Goal: Task Accomplishment & Management: Complete application form

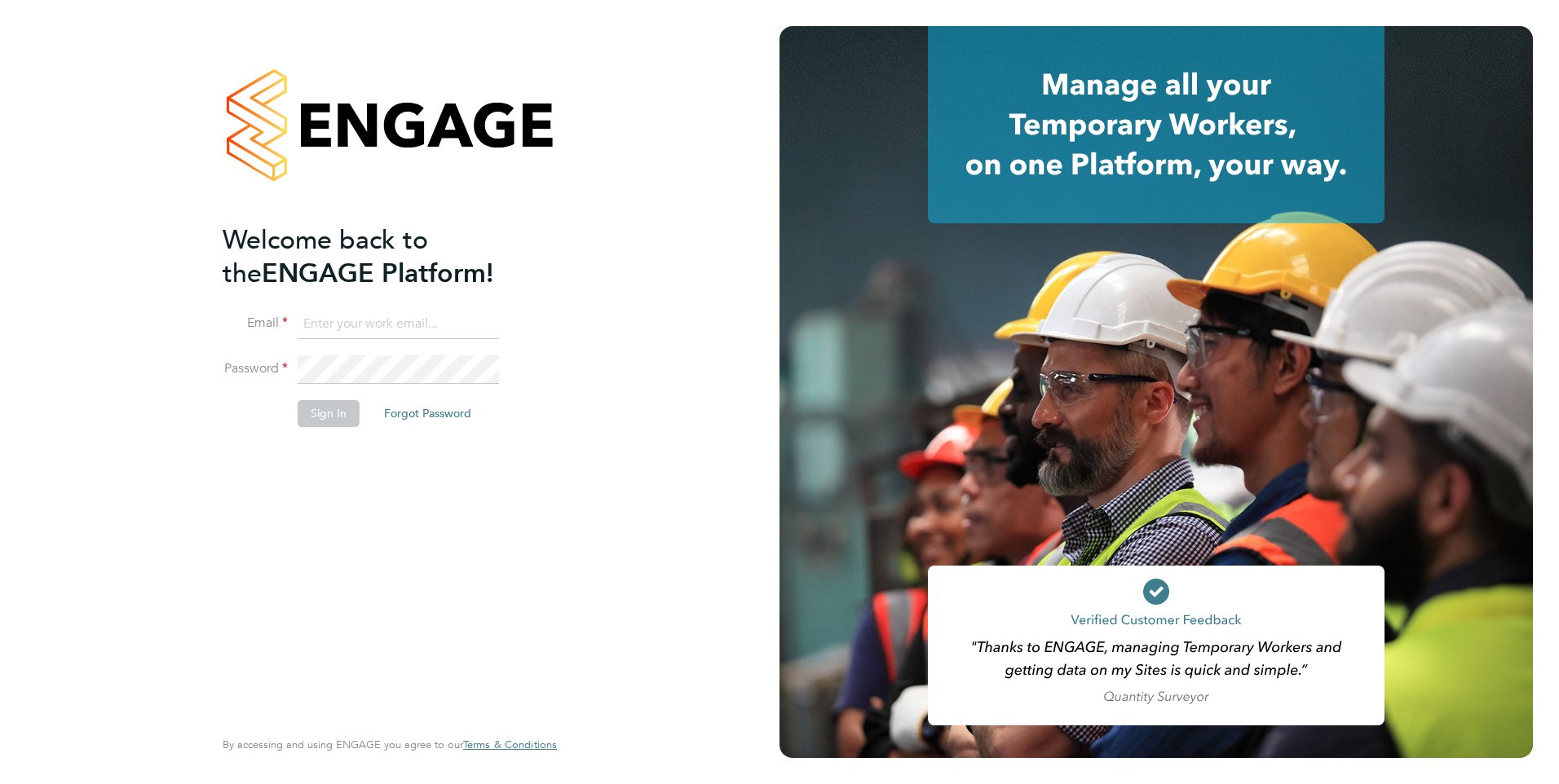
type input "[EMAIL_ADDRESS][DOMAIN_NAME]"
click at [335, 424] on button "Sign In" at bounding box center [328, 413] width 62 height 26
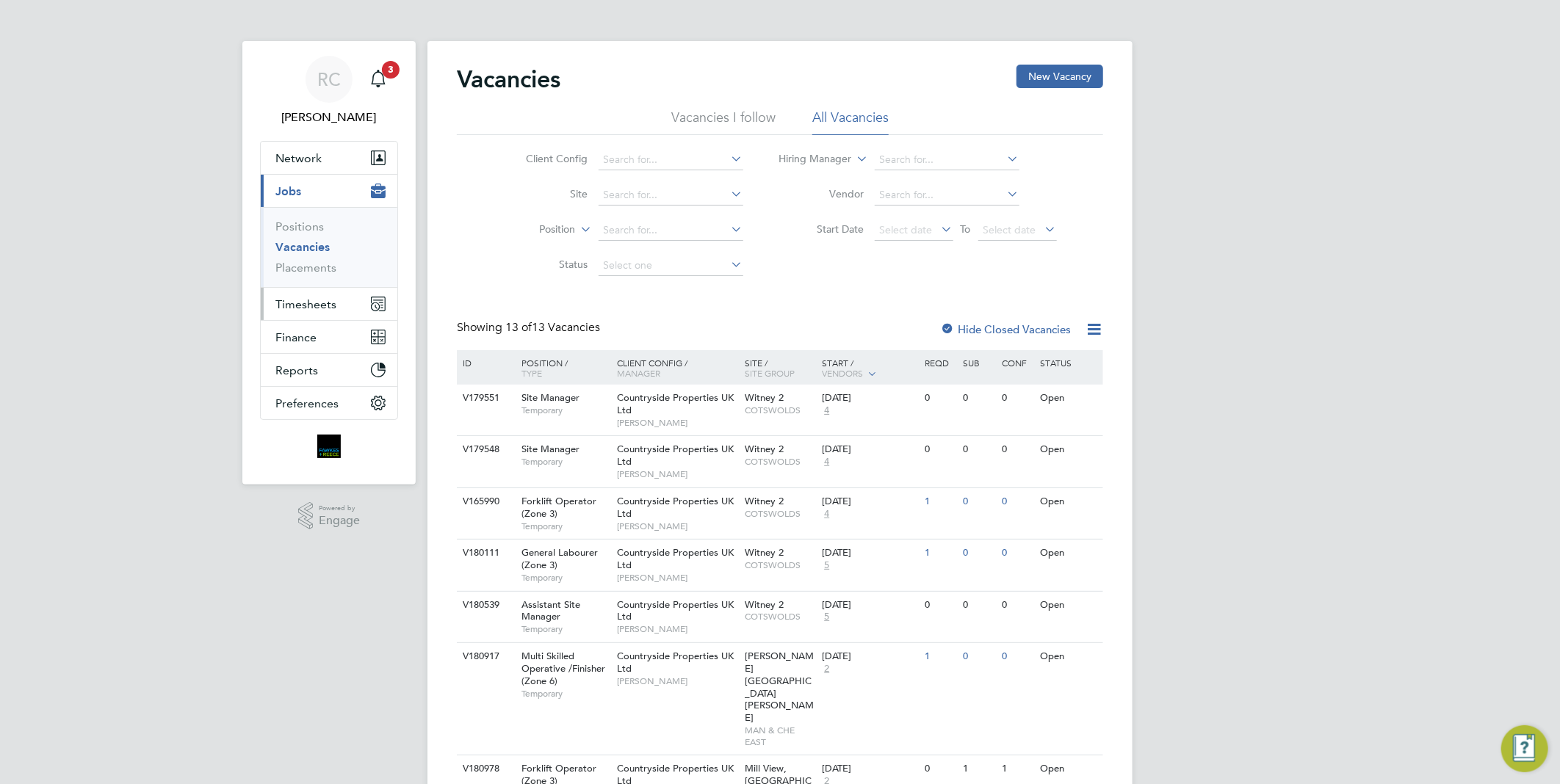
click at [325, 299] on span "Timesheets" at bounding box center [306, 304] width 61 height 14
click at [306, 303] on span "Timesheets" at bounding box center [306, 304] width 61 height 14
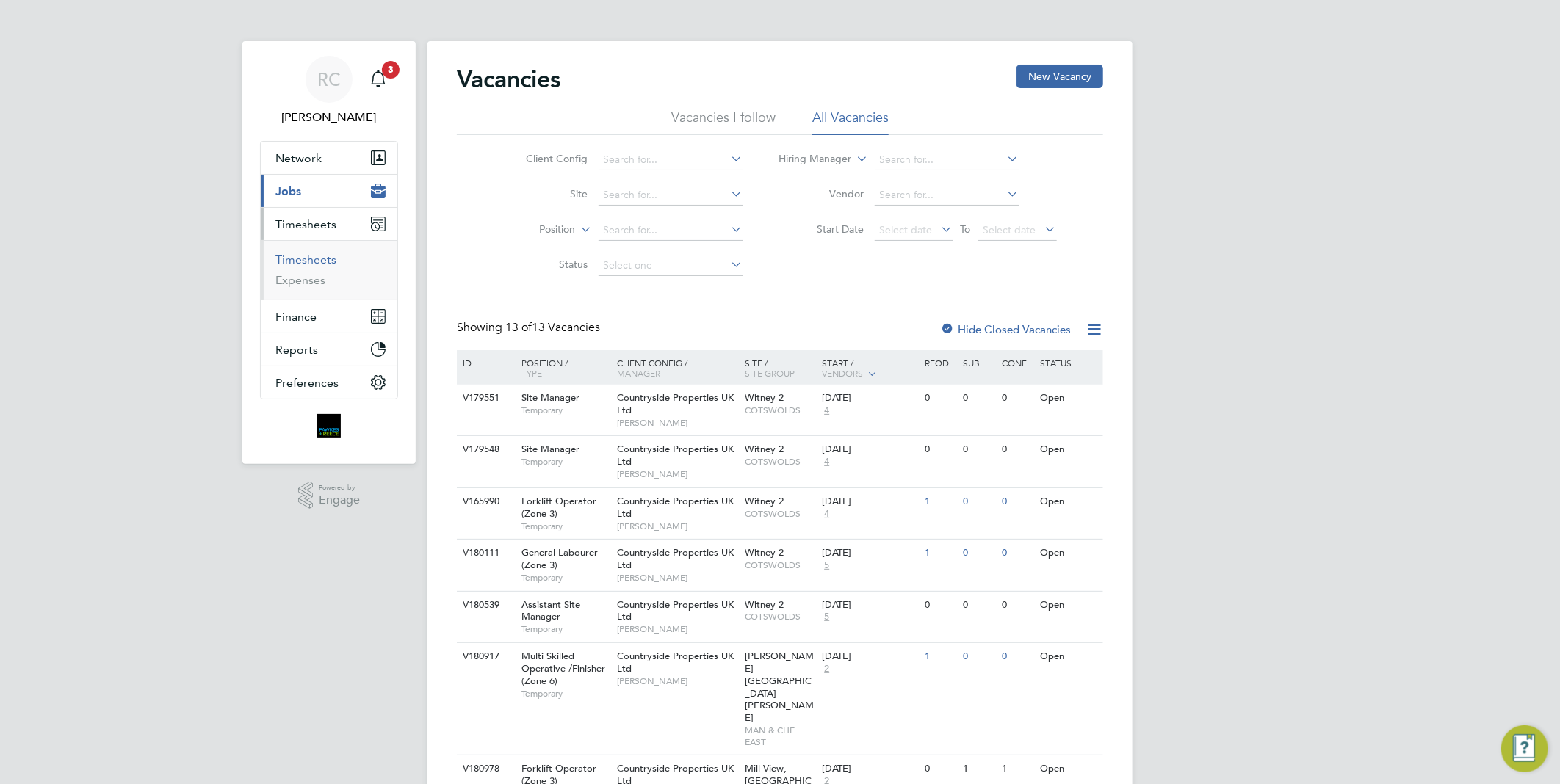
click at [317, 263] on link "Timesheets" at bounding box center [306, 259] width 61 height 14
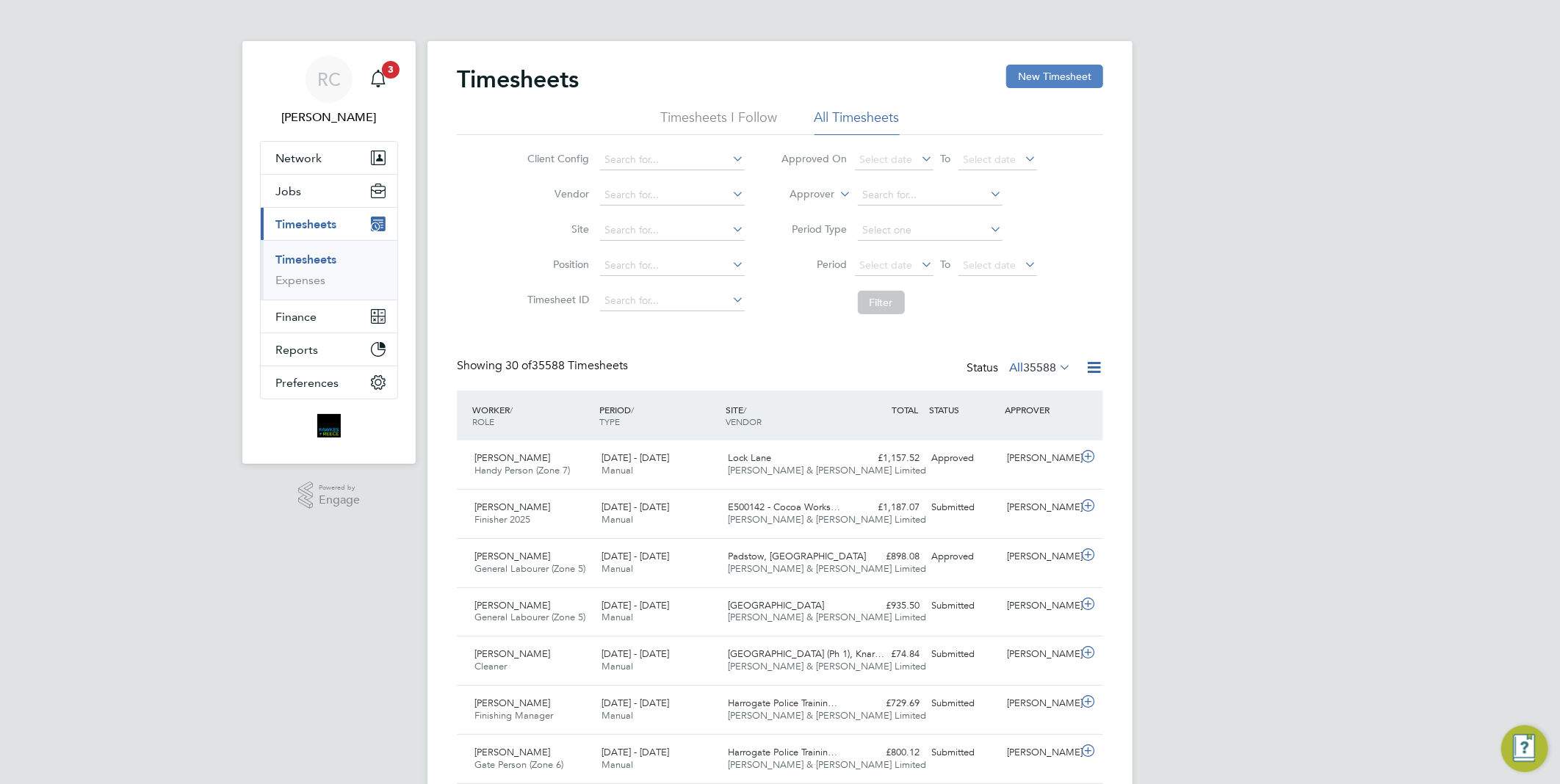
click at [1055, 78] on button "New Timesheet" at bounding box center [1054, 76] width 97 height 24
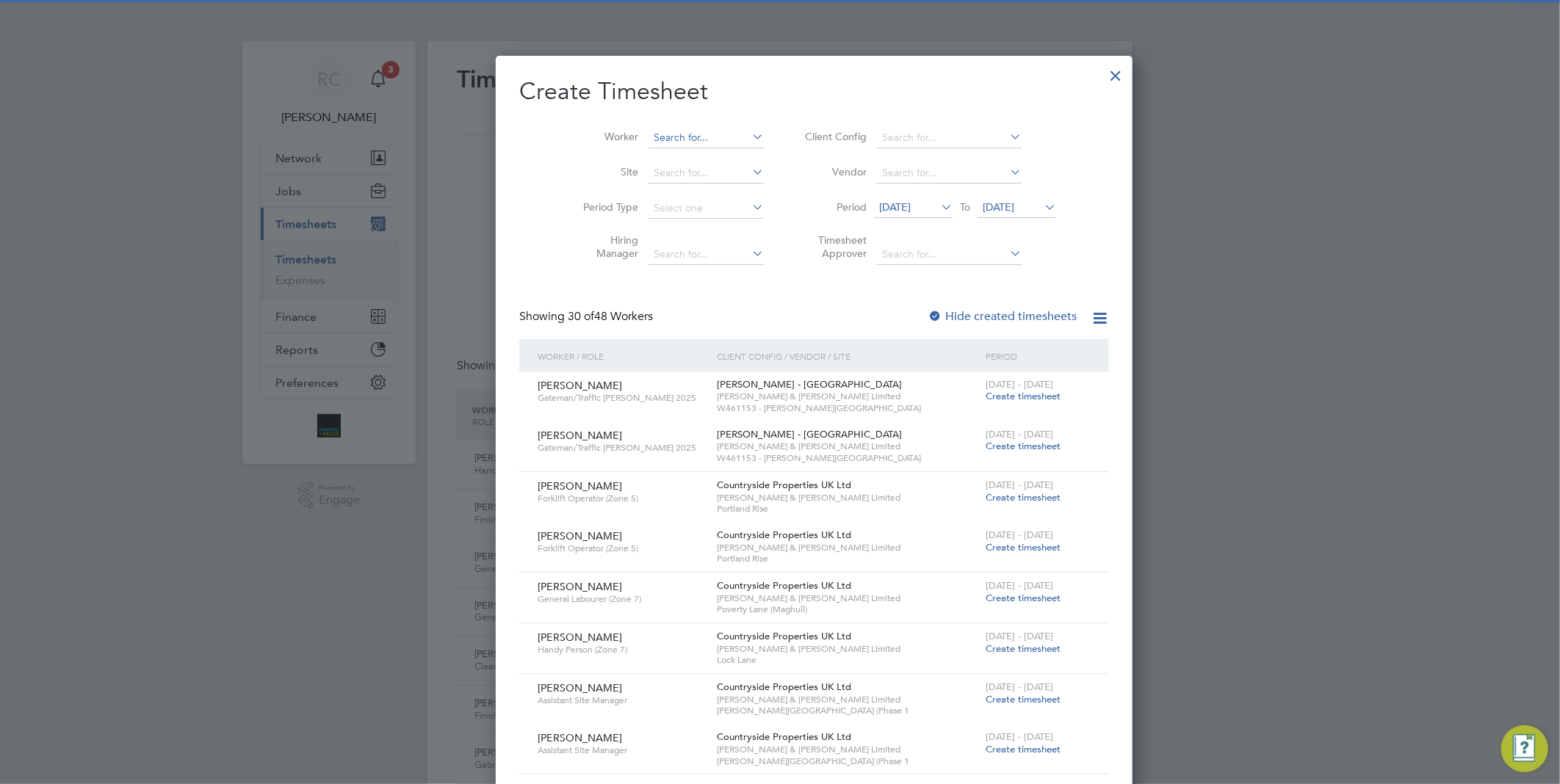
click at [664, 138] on input at bounding box center [707, 138] width 116 height 21
click at [655, 172] on li "[PERSON_NAME] Cap raru" at bounding box center [680, 178] width 134 height 20
type input "[PERSON_NAME]"
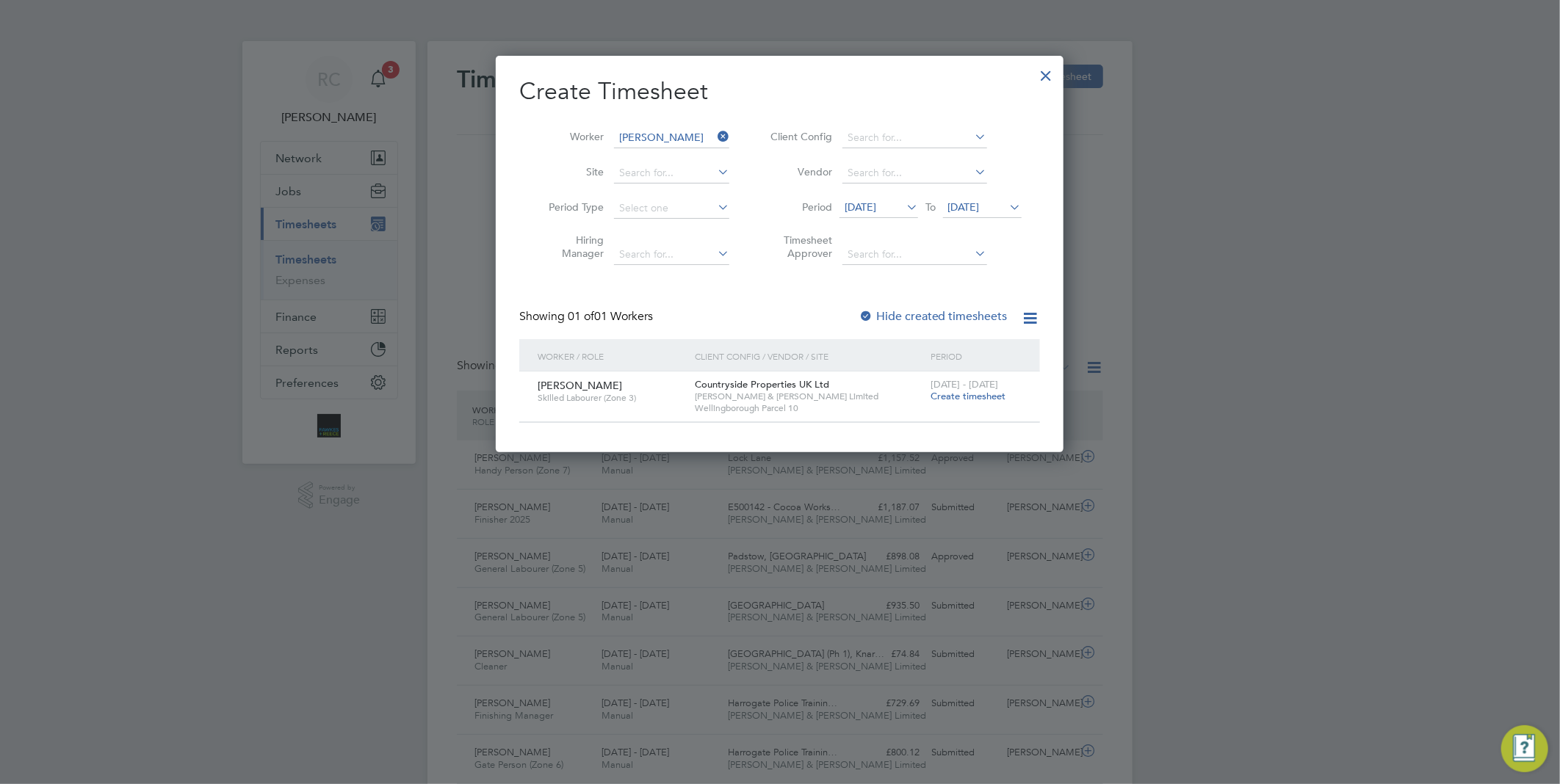
click at [985, 391] on span "Create timesheet" at bounding box center [968, 396] width 75 height 13
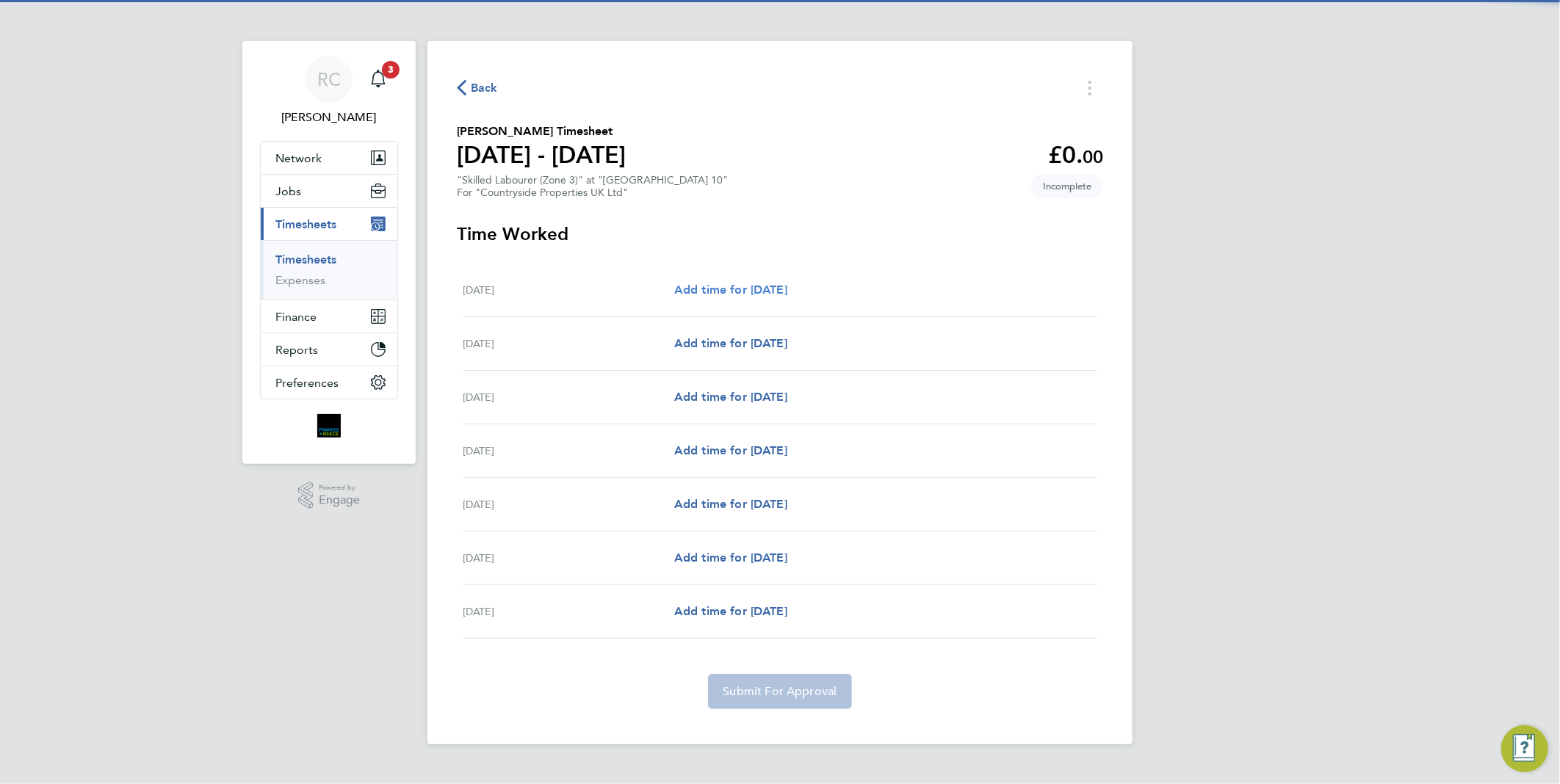
click at [784, 284] on span "Add time for [DATE]" at bounding box center [730, 289] width 113 height 14
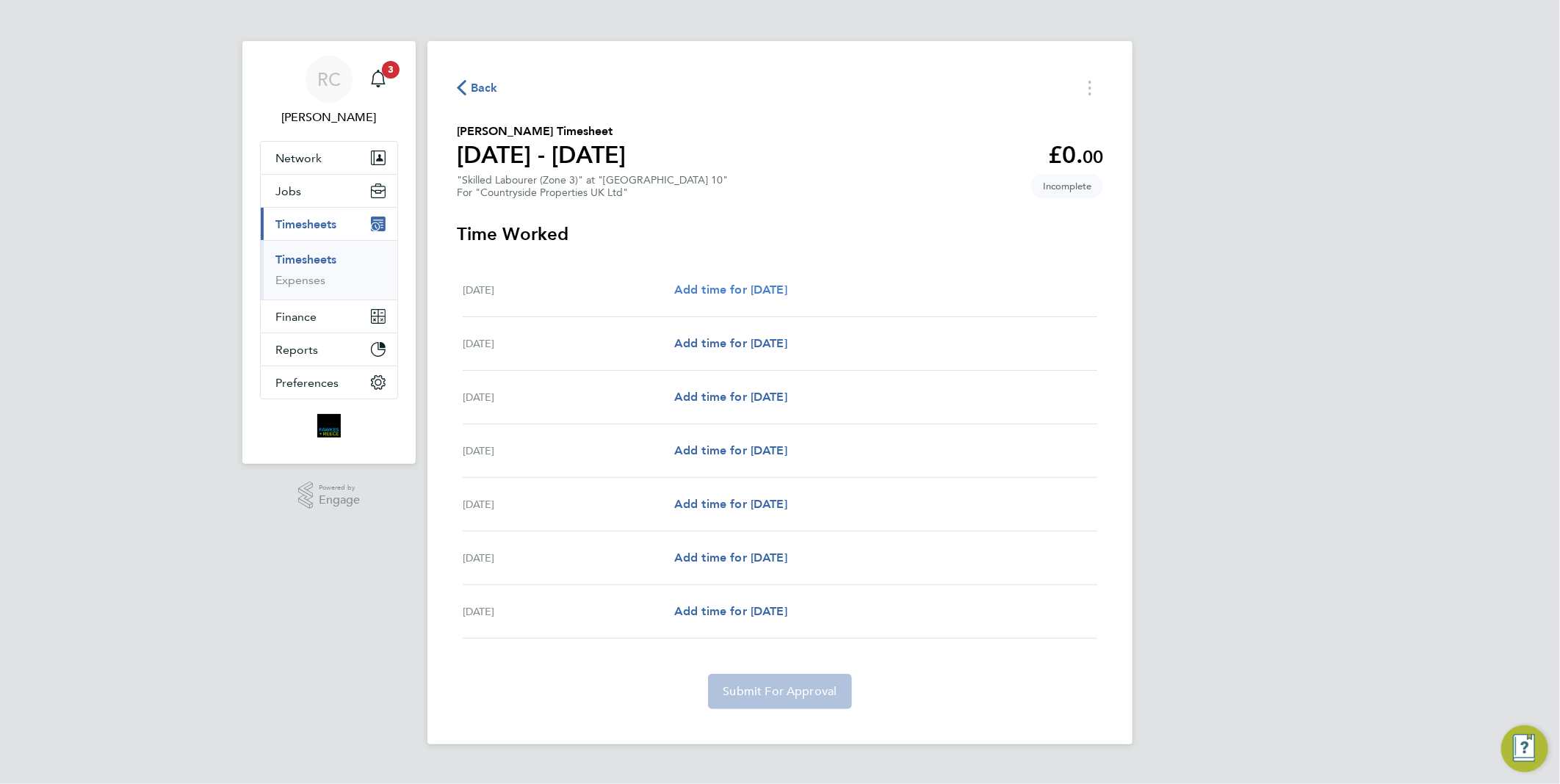
select select "30"
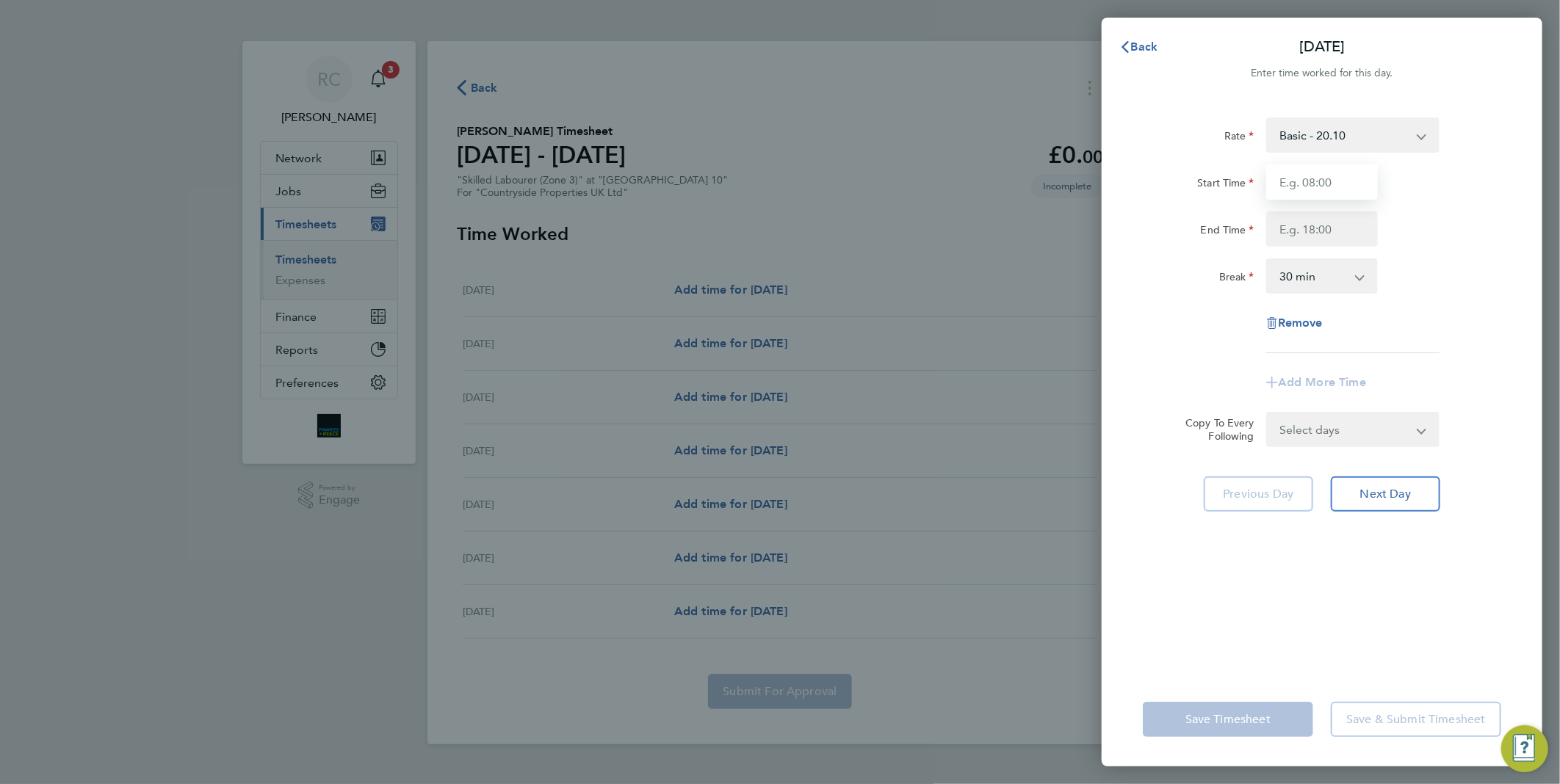
click at [1323, 182] on input "Start Time" at bounding box center [1322, 182] width 112 height 36
type input "07:30"
type input "17:00"
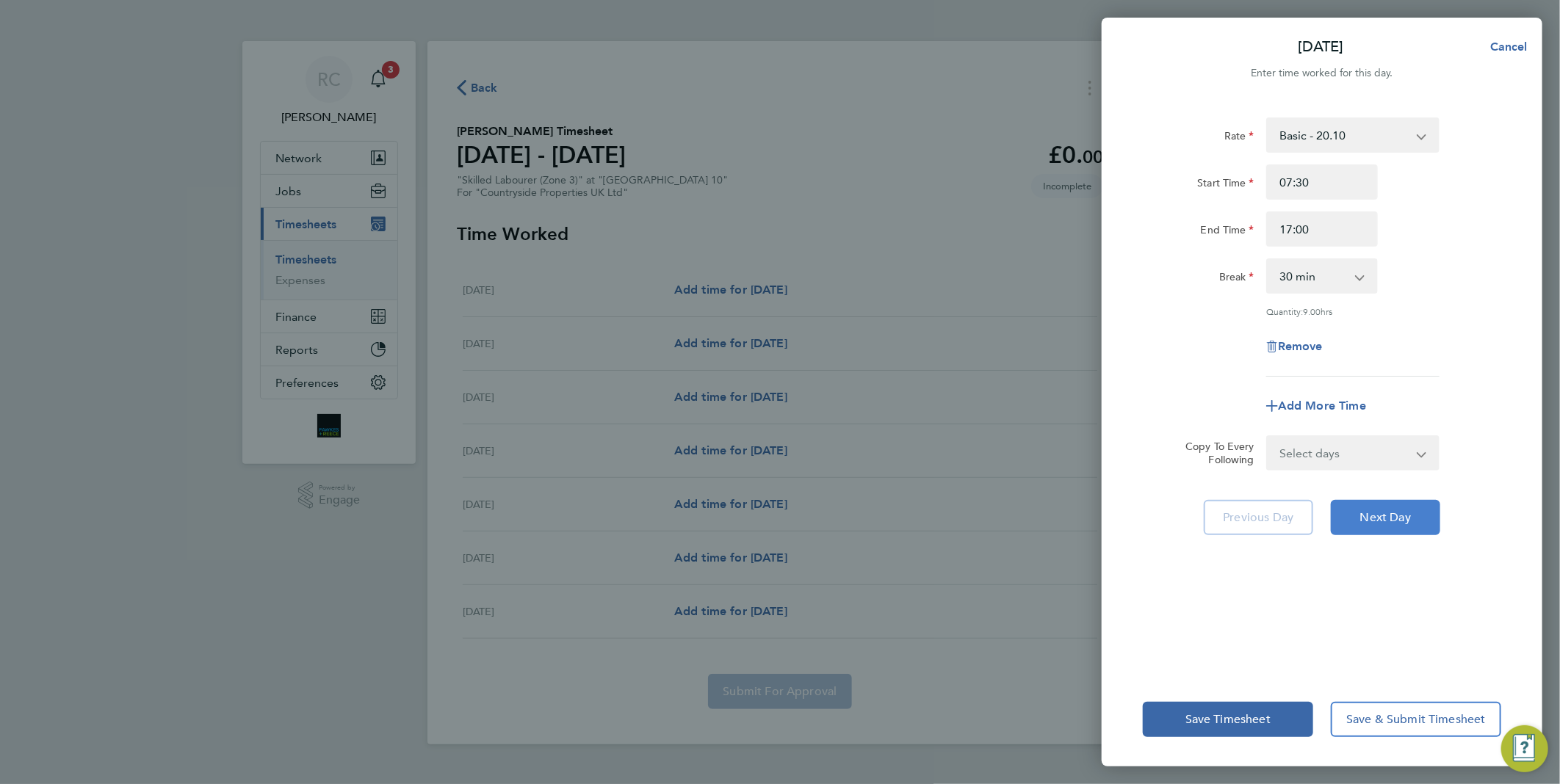
click at [1381, 524] on button "Next Day" at bounding box center [1386, 518] width 110 height 36
select select "30"
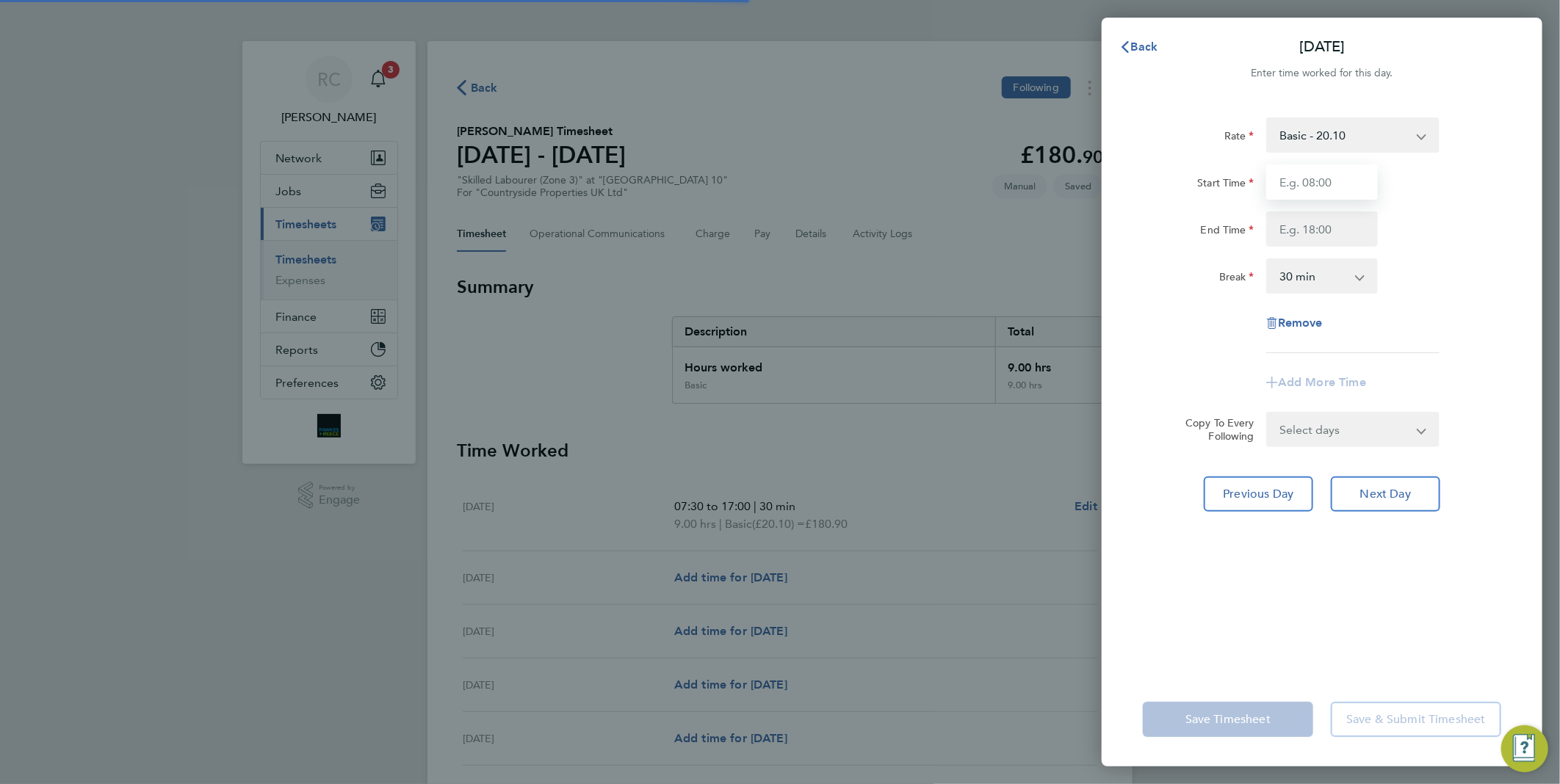
drag, startPoint x: 1326, startPoint y: 185, endPoint x: 1331, endPoint y: 193, distance: 9.4
click at [1326, 185] on input "Start Time" at bounding box center [1322, 182] width 112 height 36
type input "07:30"
type input "17:00"
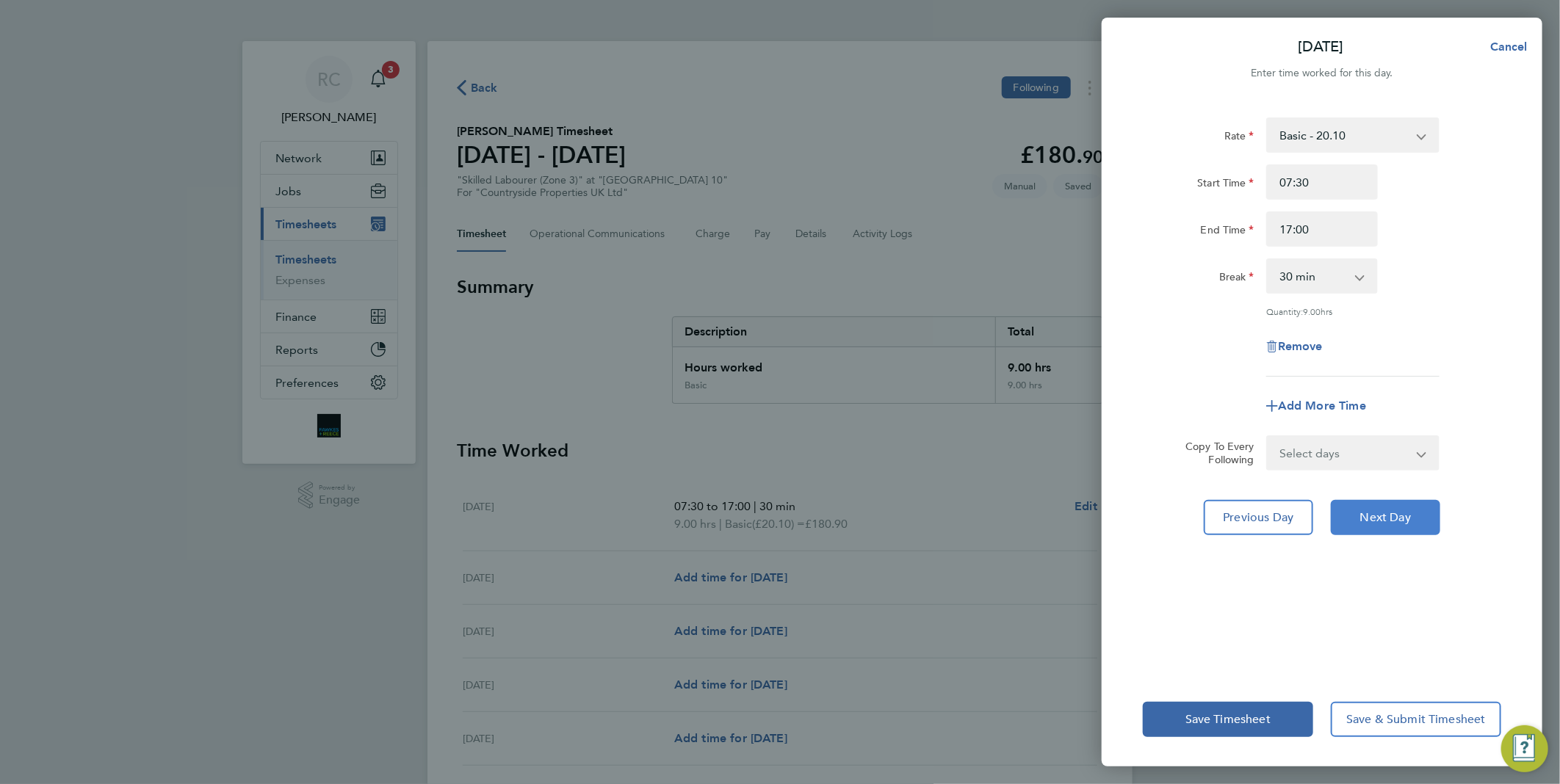
click at [1381, 521] on span "Next Day" at bounding box center [1386, 518] width 50 height 15
select select "30"
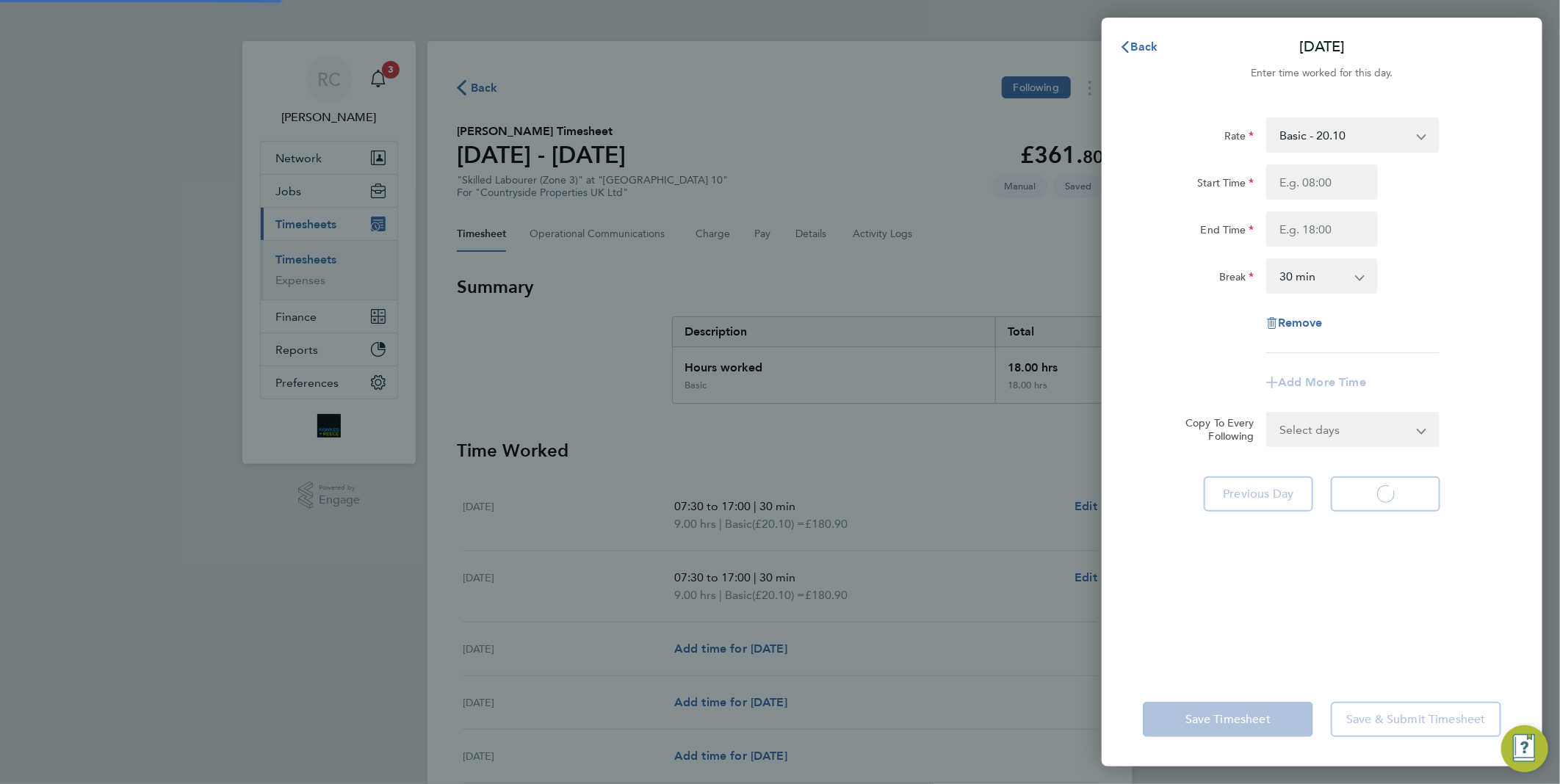
select select "30"
click at [1315, 184] on input "Start Time" at bounding box center [1322, 182] width 112 height 36
type input "07:30"
type input "17:00"
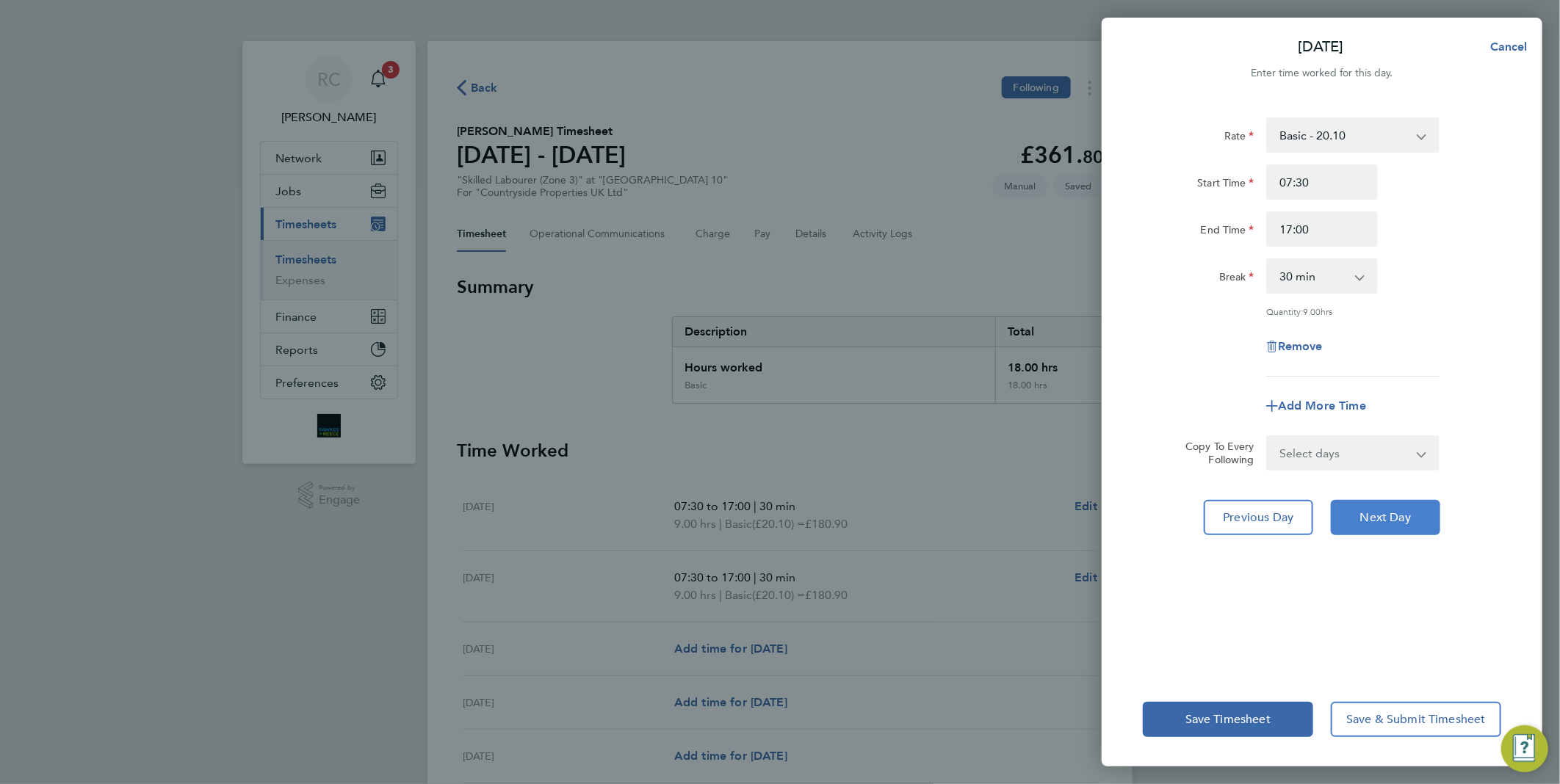
drag, startPoint x: 1371, startPoint y: 515, endPoint x: 1350, endPoint y: 265, distance: 250.9
click at [1372, 514] on span "Next Day" at bounding box center [1386, 518] width 50 height 15
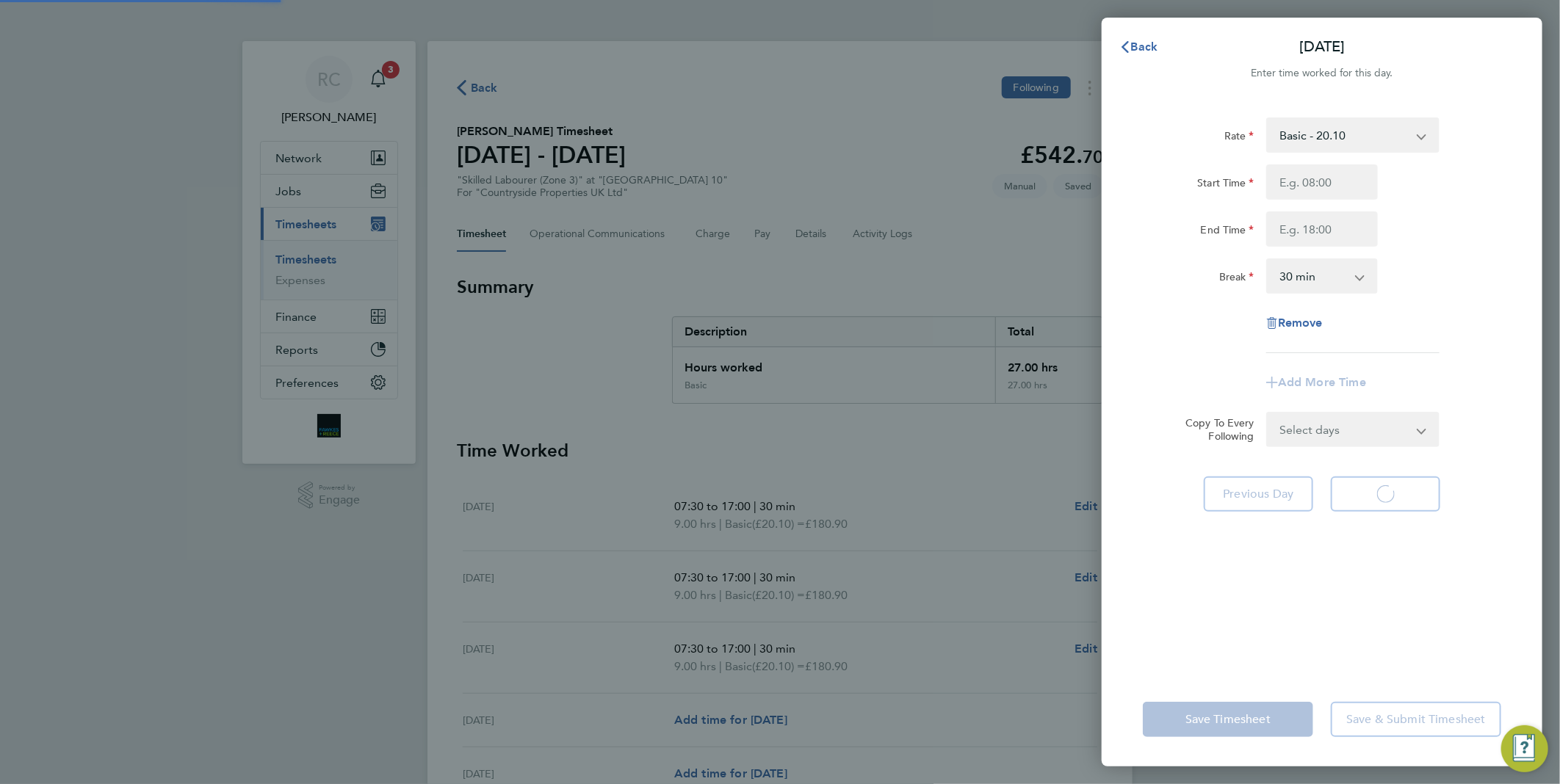
select select "30"
click at [1326, 187] on input "Start Time" at bounding box center [1322, 182] width 112 height 36
type input "07:30"
type input "17:00"
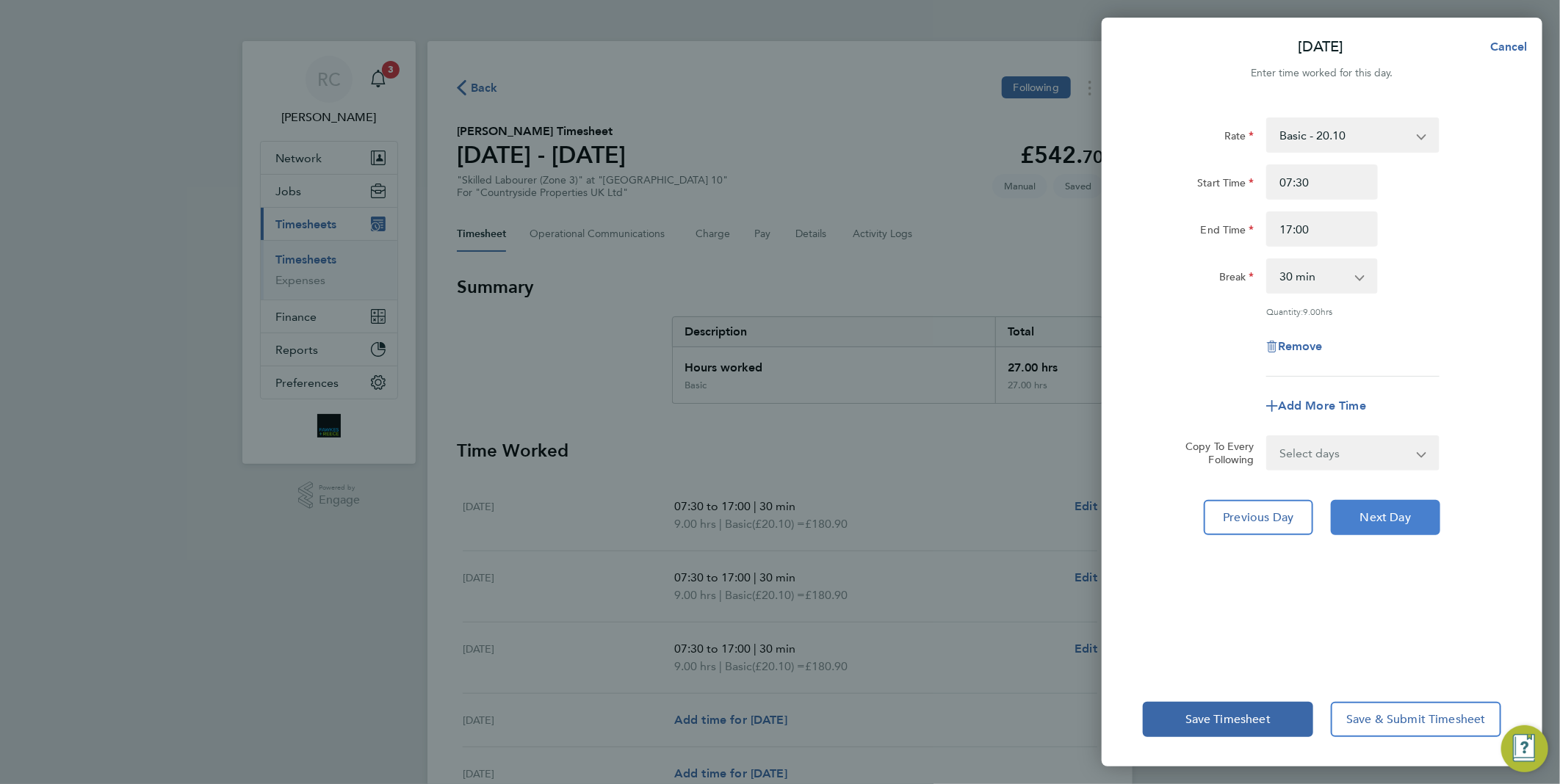
click at [1384, 511] on span "Next Day" at bounding box center [1386, 518] width 50 height 15
select select "30"
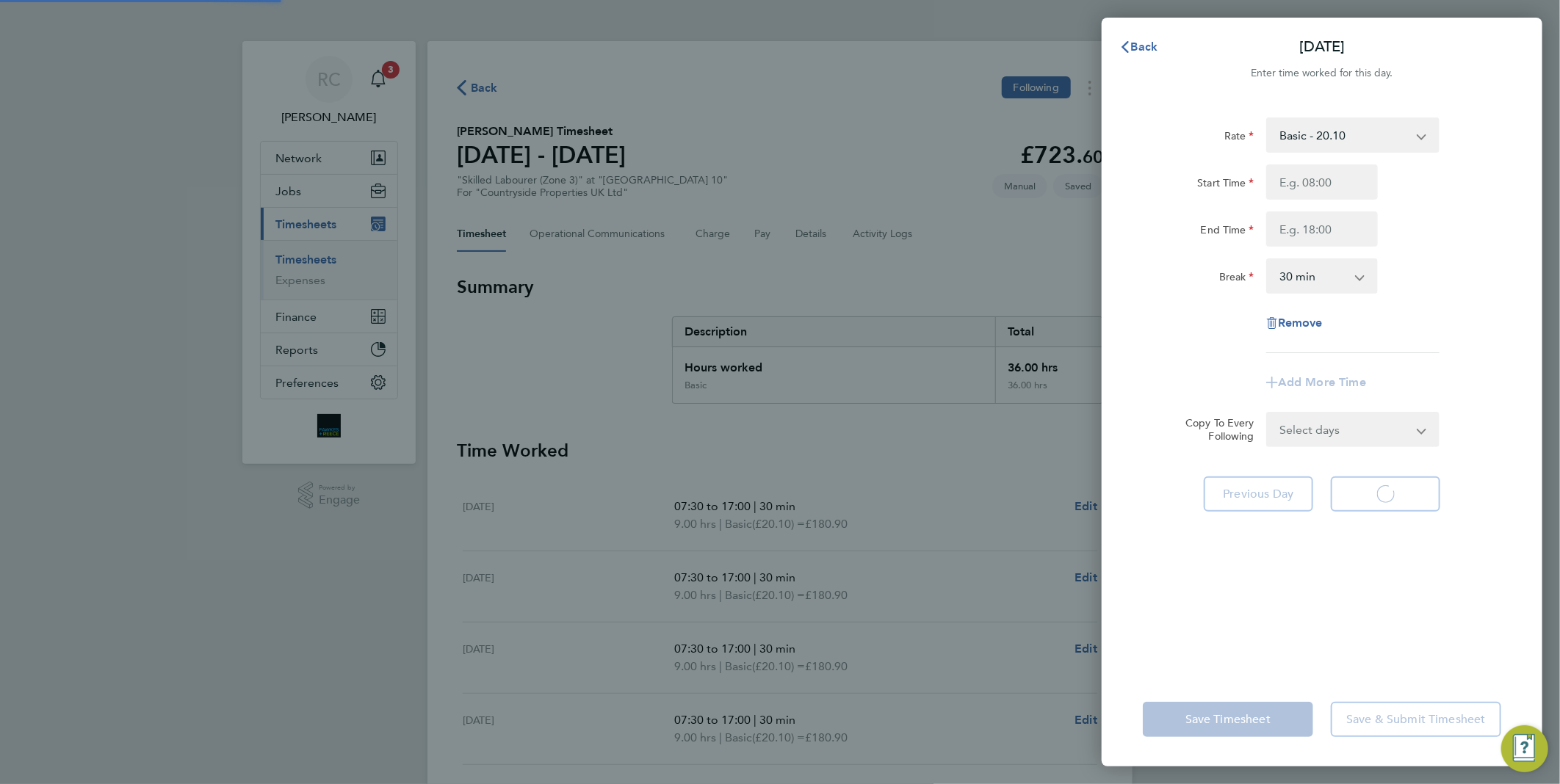
select select "30"
click at [1327, 189] on input "Start Time" at bounding box center [1322, 182] width 112 height 36
type input "07:30"
type input "17:00"
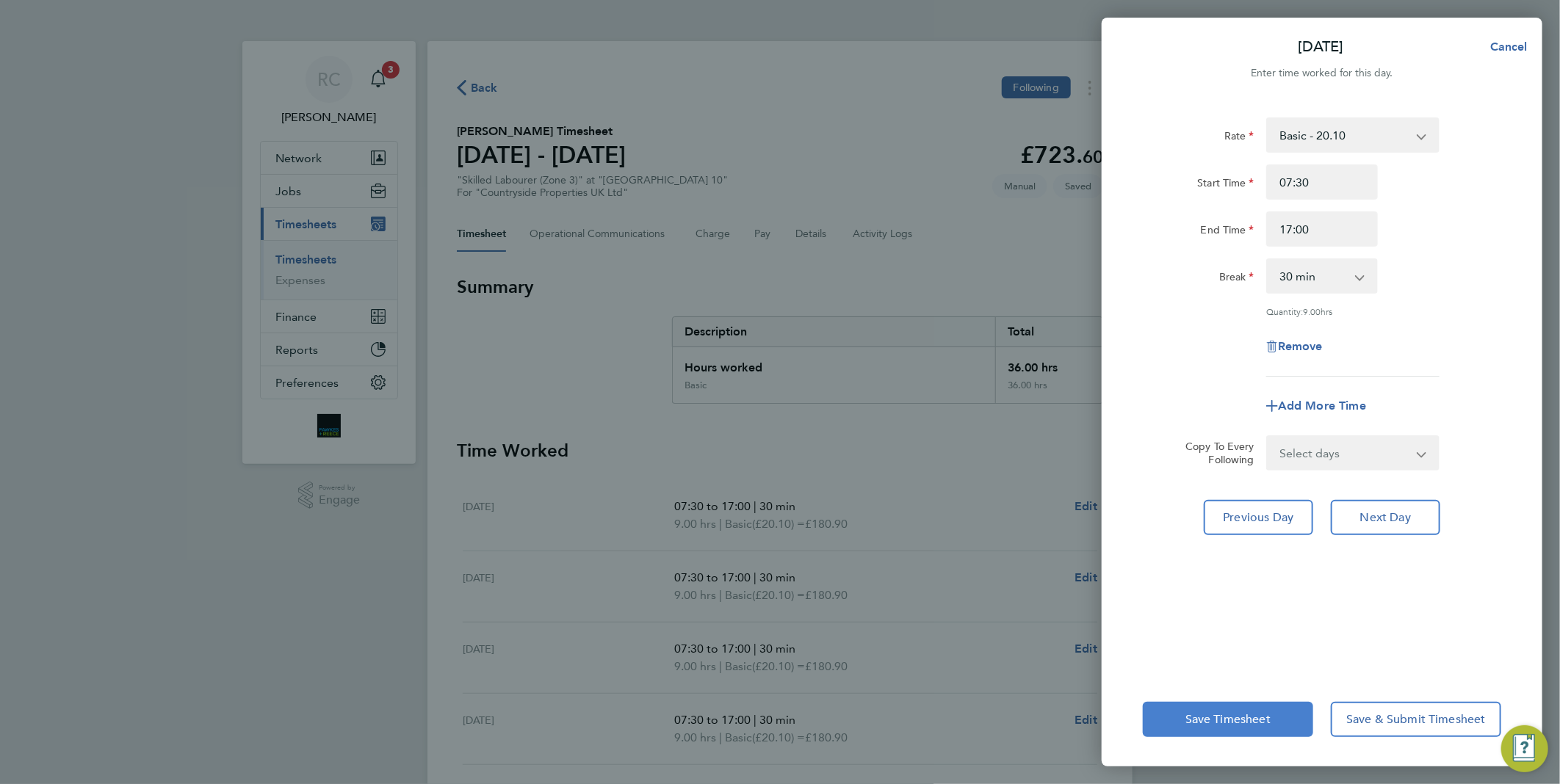
click at [1250, 708] on button "Save Timesheet" at bounding box center [1228, 720] width 171 height 36
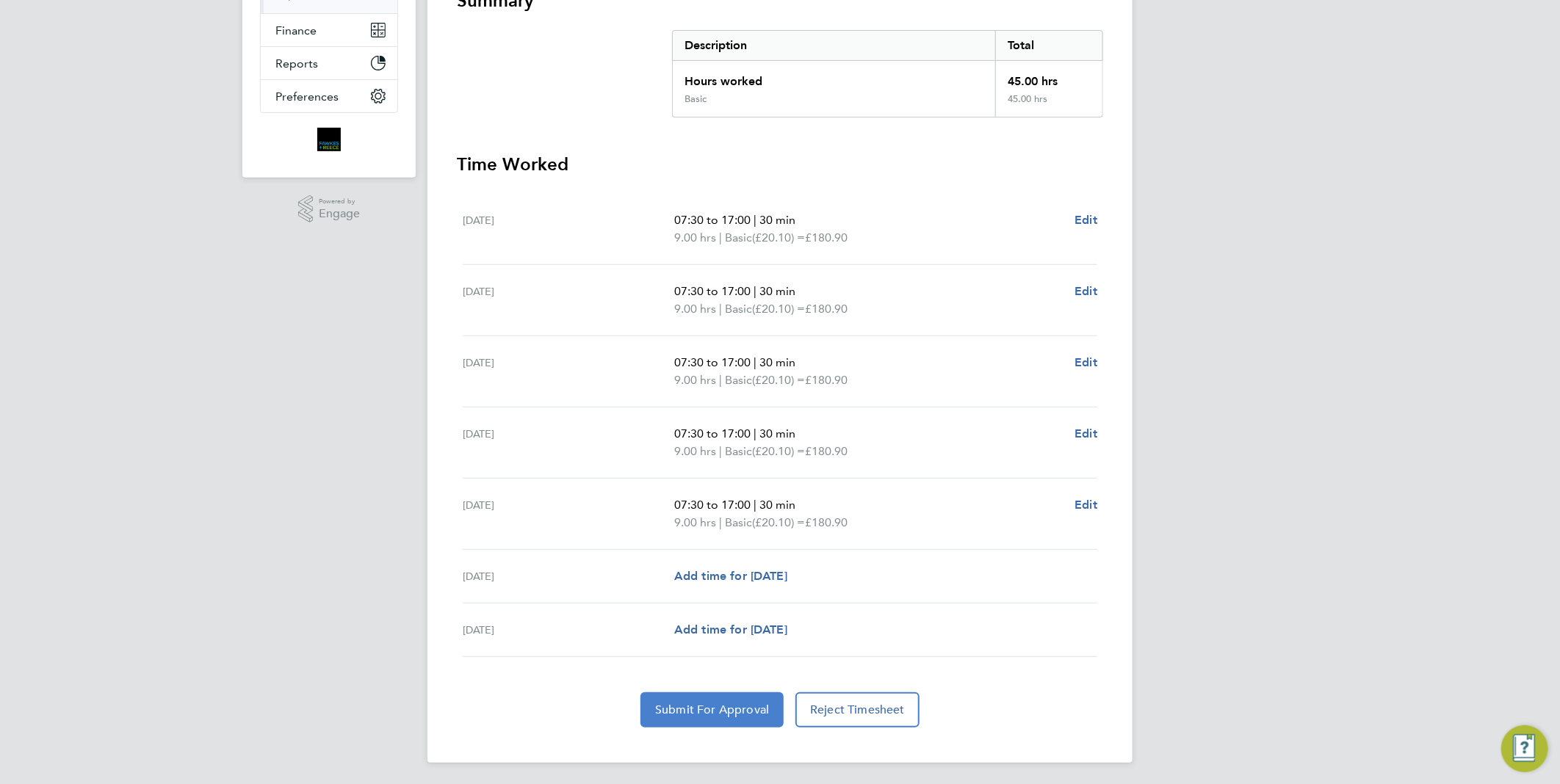
drag, startPoint x: 742, startPoint y: 708, endPoint x: 749, endPoint y: 705, distance: 7.6
click at [744, 708] on span "Submit For Approval" at bounding box center [713, 710] width 114 height 15
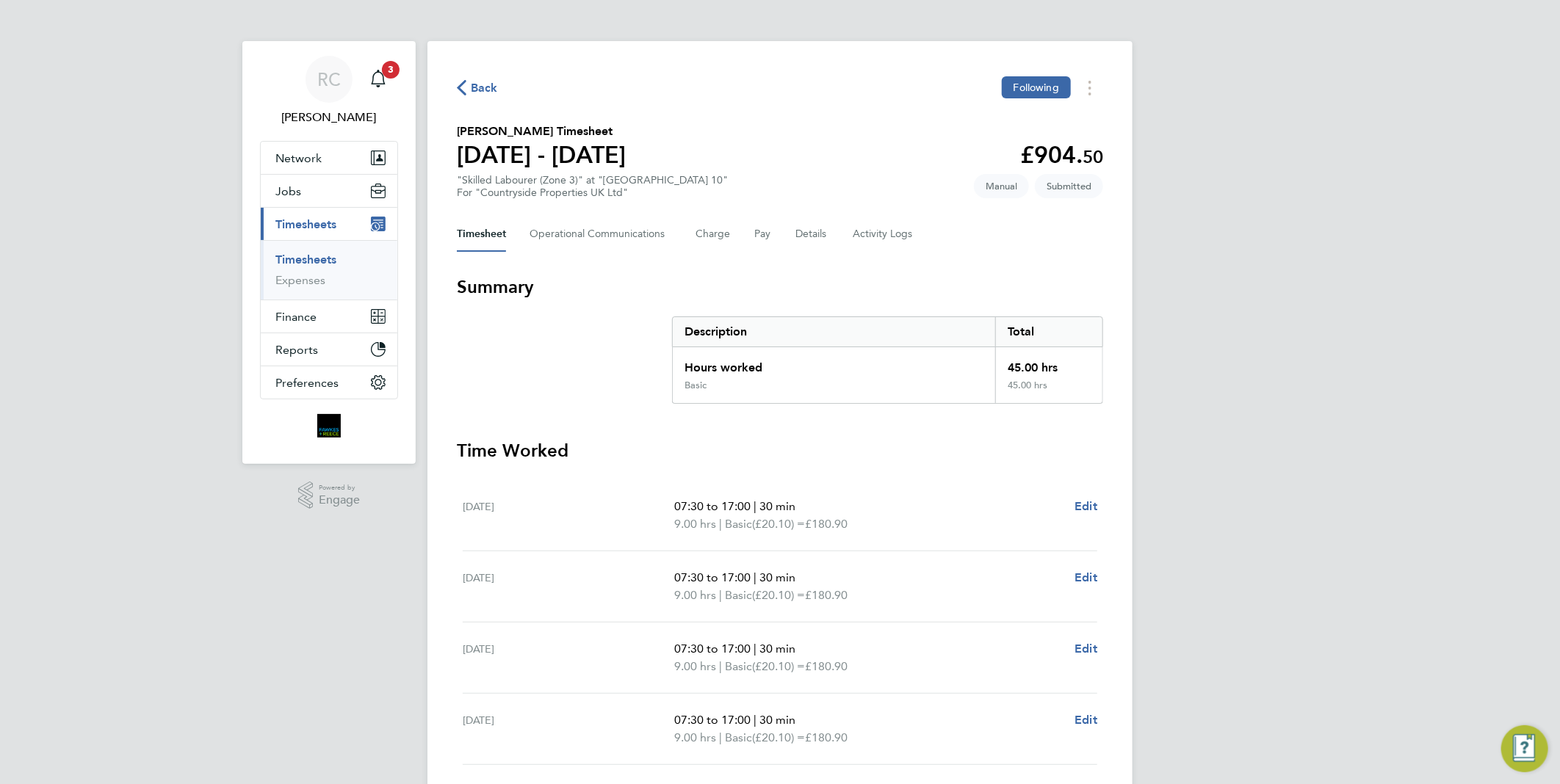
click at [479, 86] on span "Back" at bounding box center [484, 88] width 27 height 18
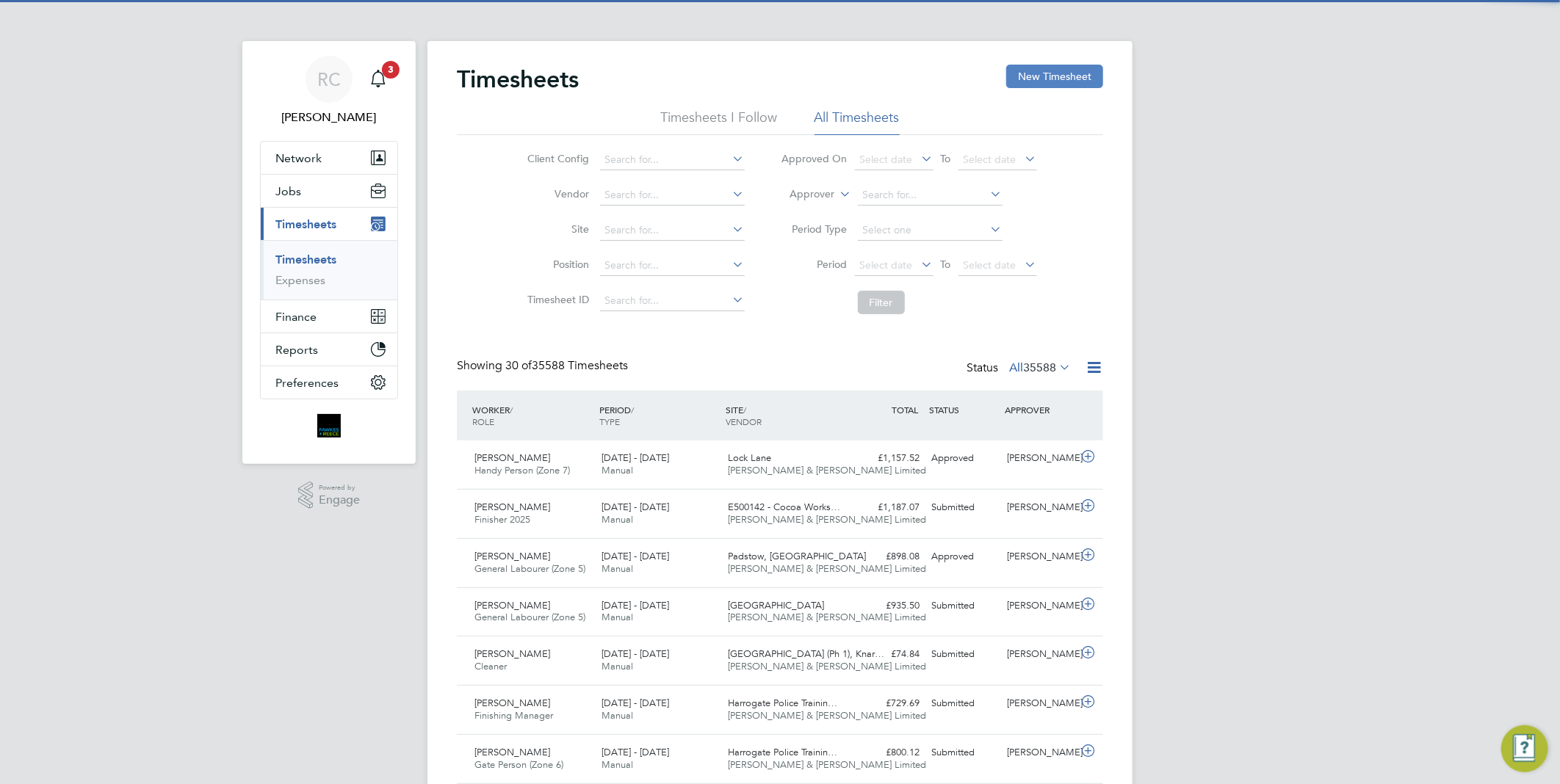
click at [1070, 79] on button "New Timesheet" at bounding box center [1054, 76] width 97 height 24
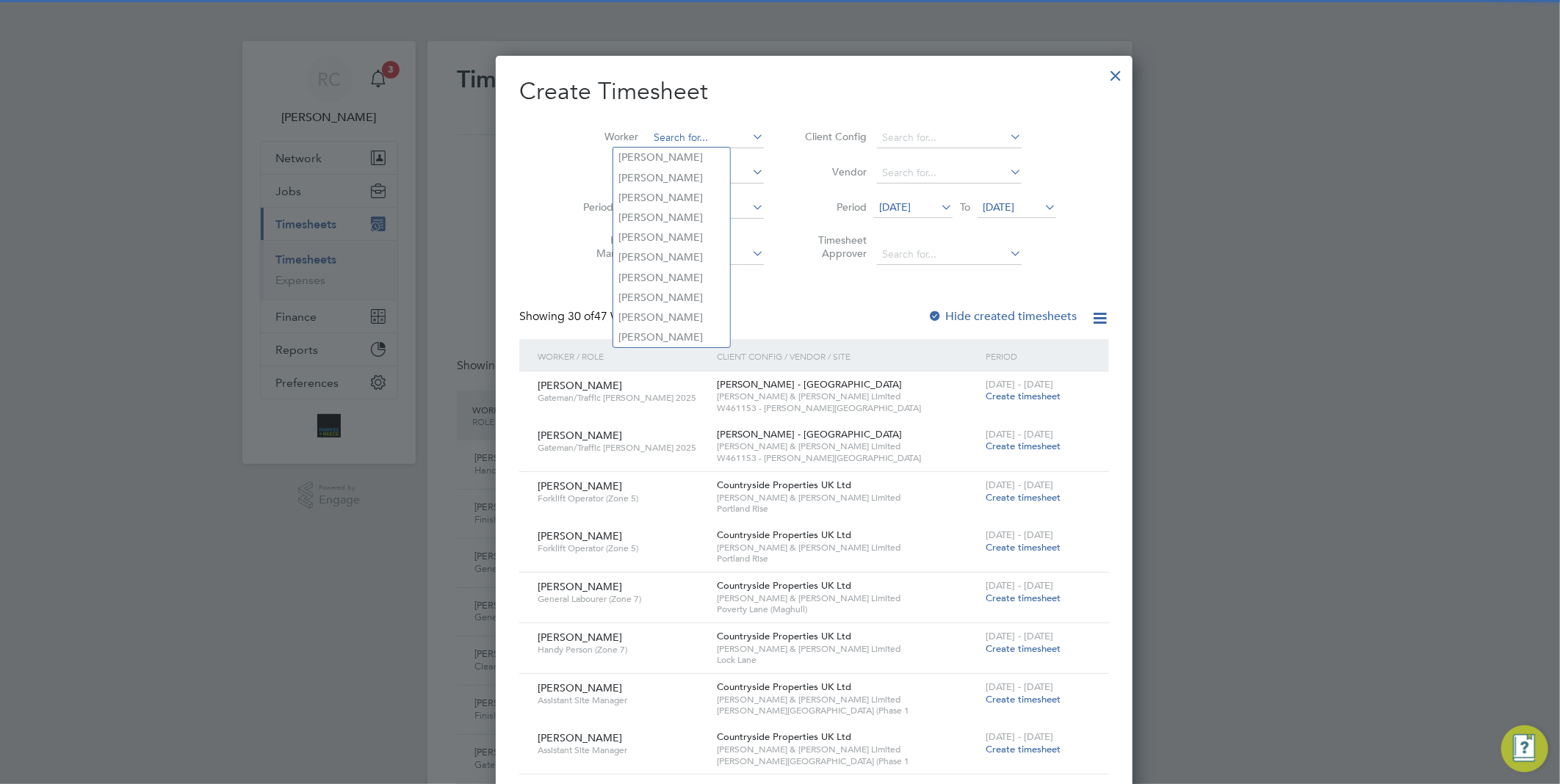
click at [649, 139] on input at bounding box center [707, 138] width 116 height 21
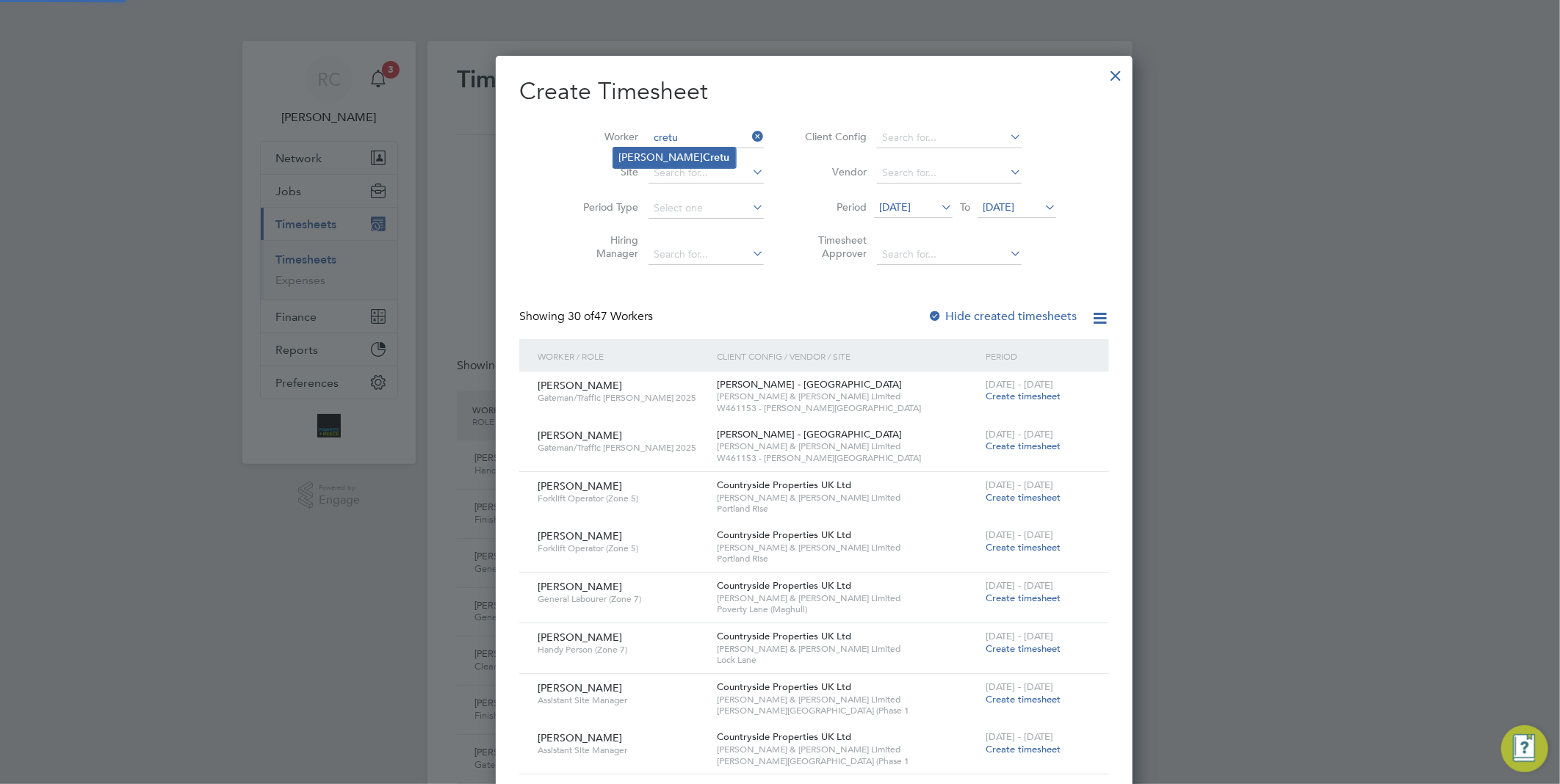
click at [704, 154] on b "Cretu" at bounding box center [717, 157] width 27 height 13
type input "[PERSON_NAME]-[PERSON_NAME]"
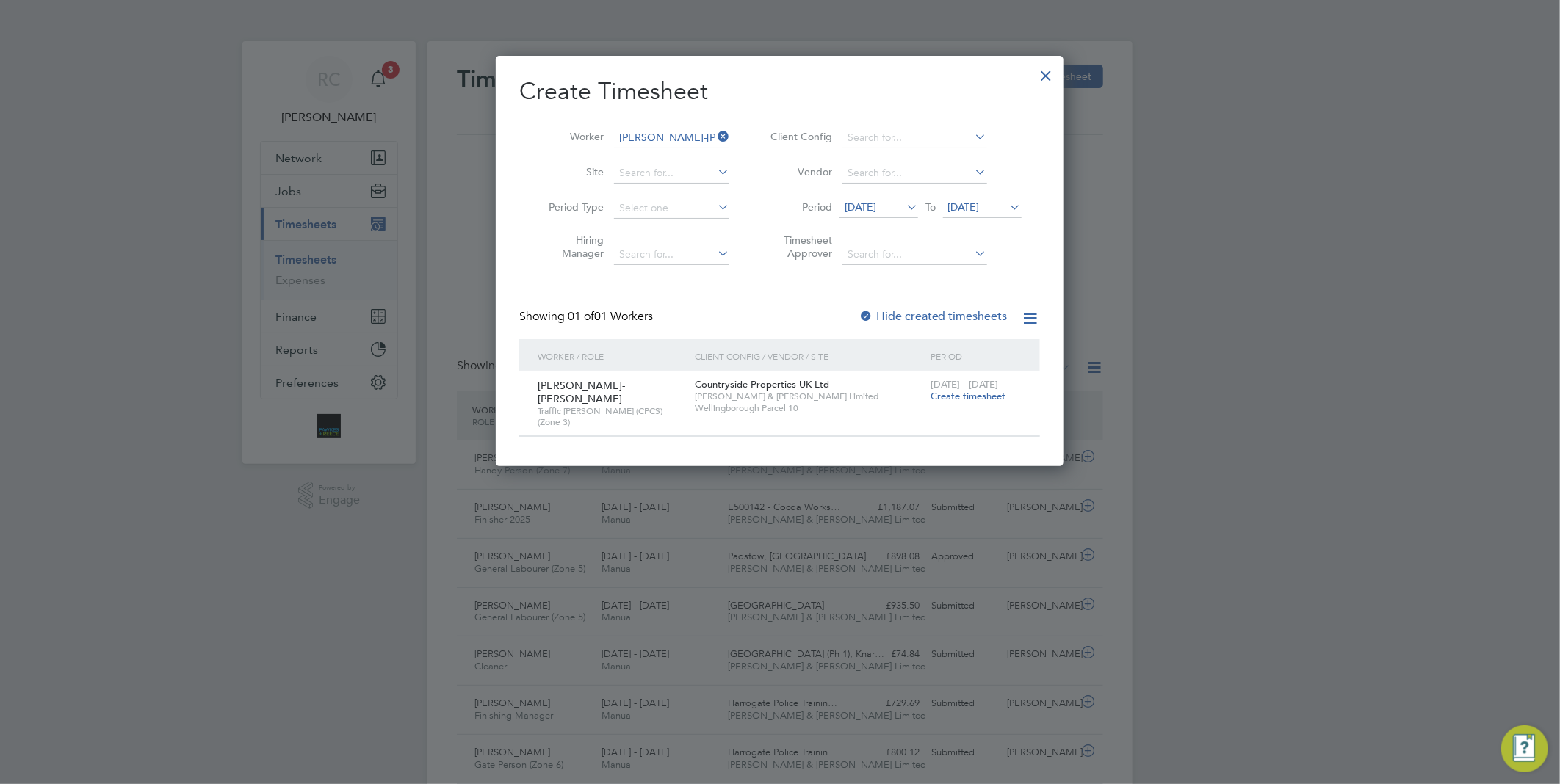
click at [959, 397] on span "Create timesheet" at bounding box center [968, 396] width 75 height 13
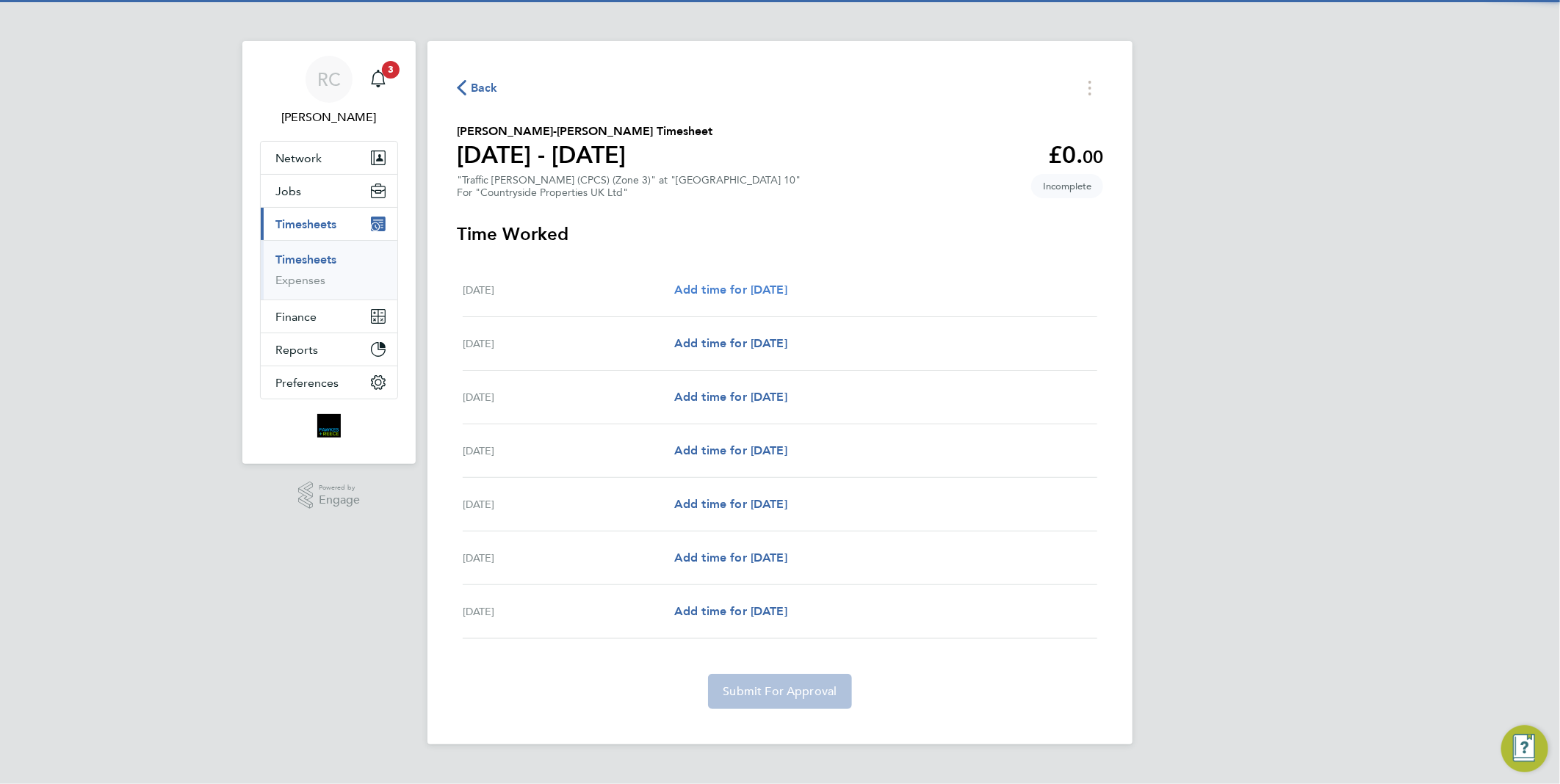
click at [787, 287] on span "Add time for [DATE]" at bounding box center [730, 289] width 113 height 14
select select "30"
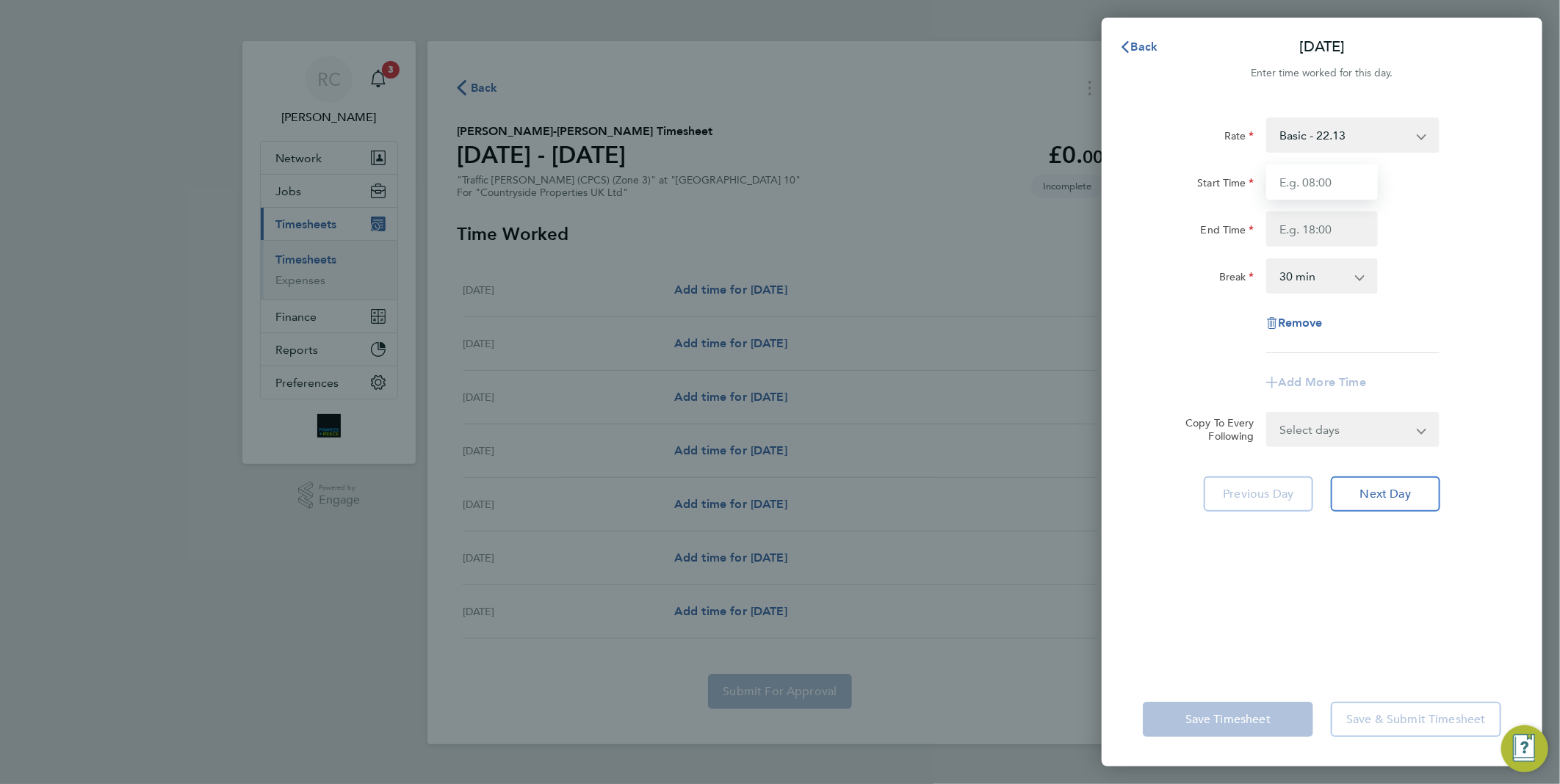
click at [1335, 178] on input "Start Time" at bounding box center [1322, 182] width 112 height 36
type input "07:30"
type input "17:00"
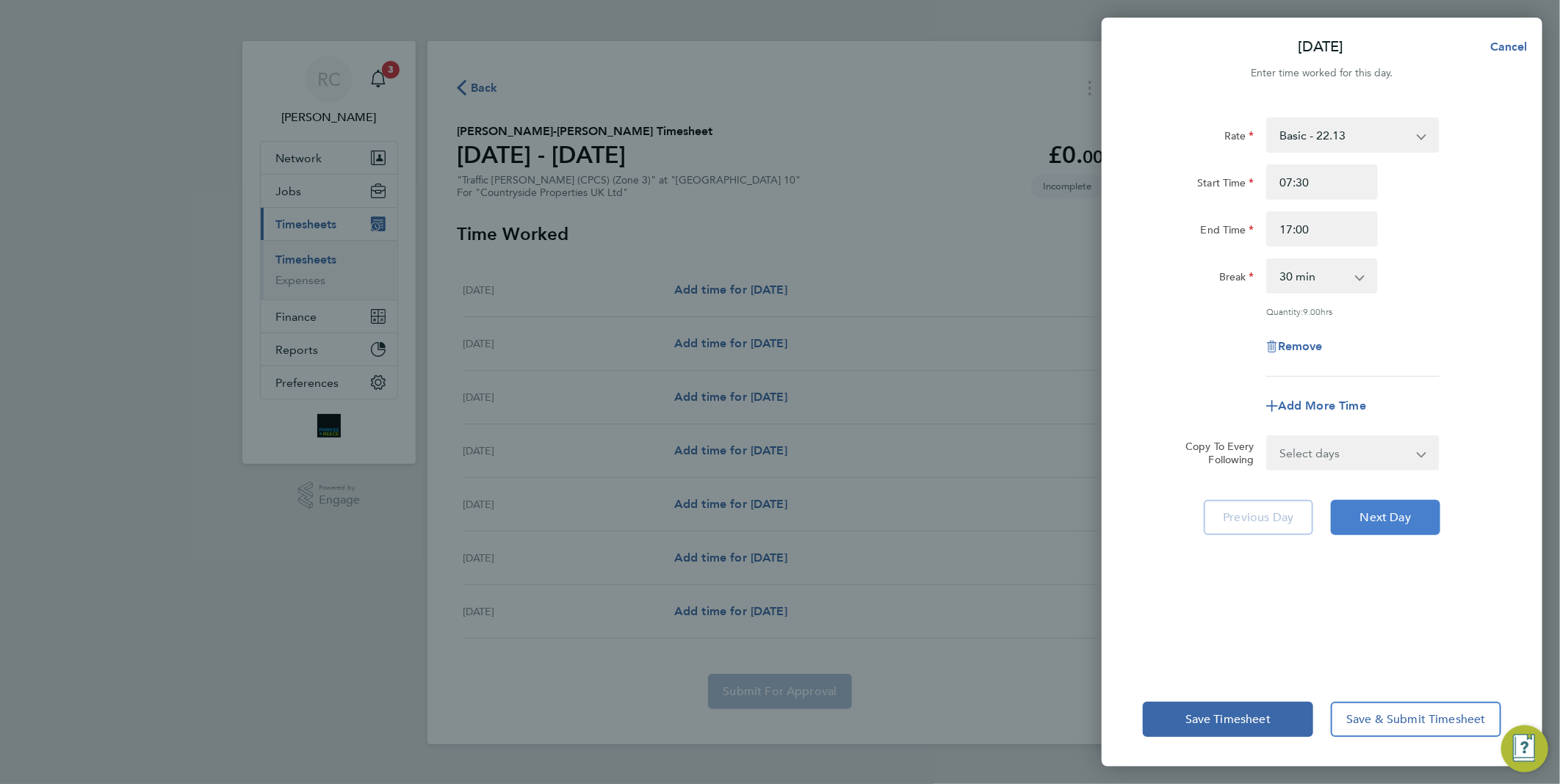
click at [1393, 522] on span "Next Day" at bounding box center [1386, 518] width 50 height 15
select select "30"
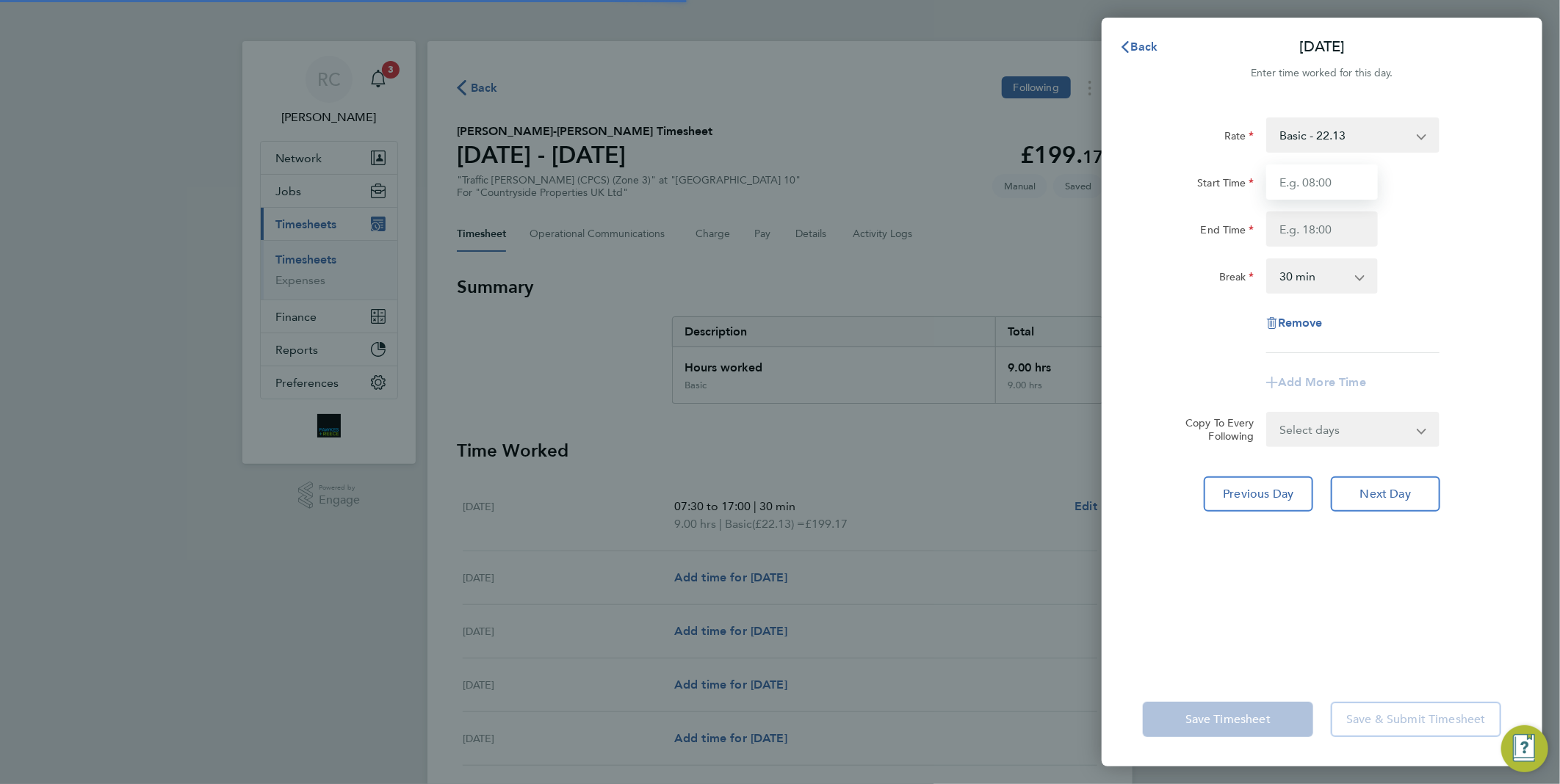
click at [1305, 182] on input "Start Time" at bounding box center [1322, 182] width 112 height 36
type input "07:30"
type input "17:00"
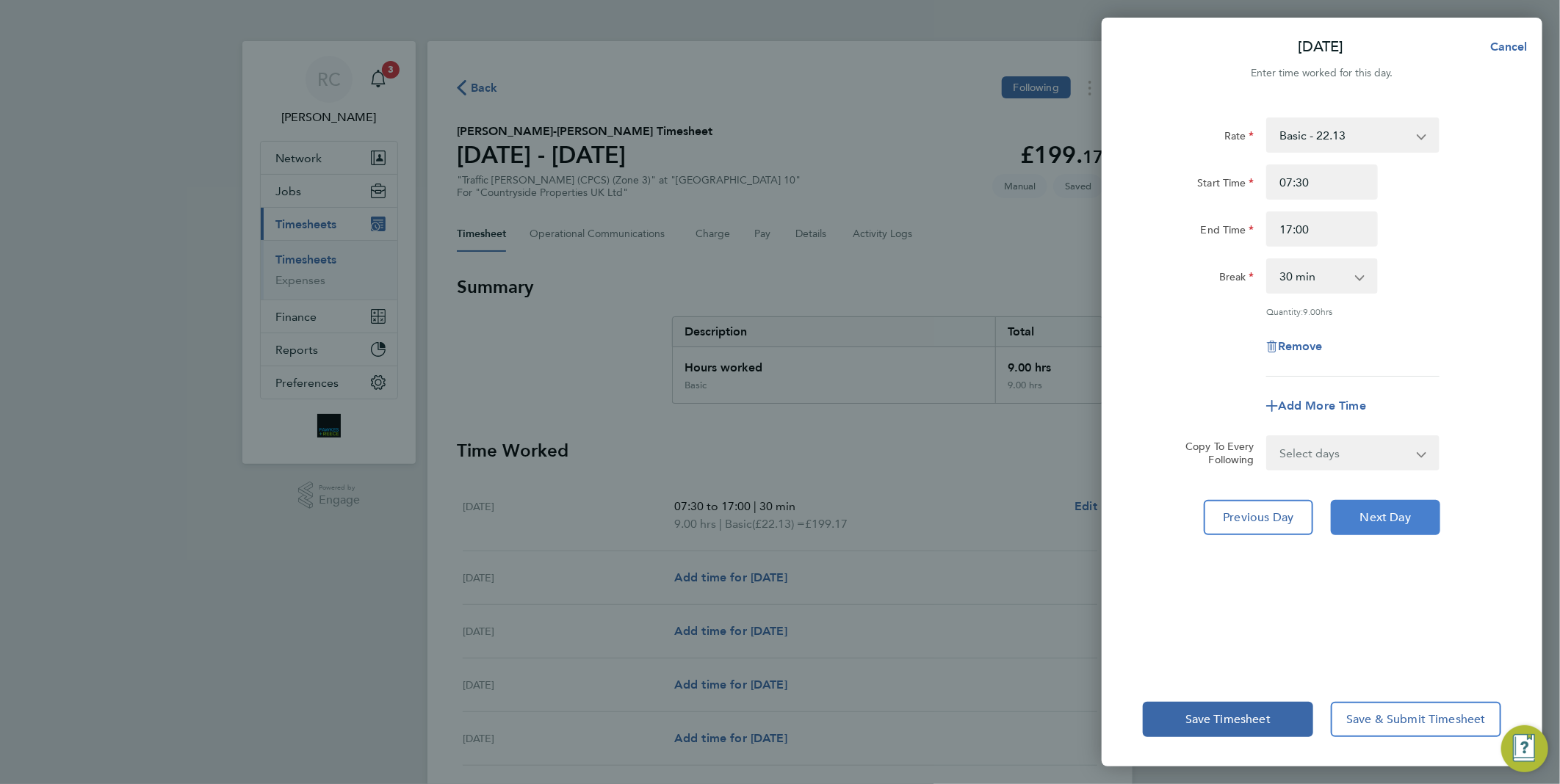
click at [1404, 511] on span "Next Day" at bounding box center [1386, 518] width 50 height 15
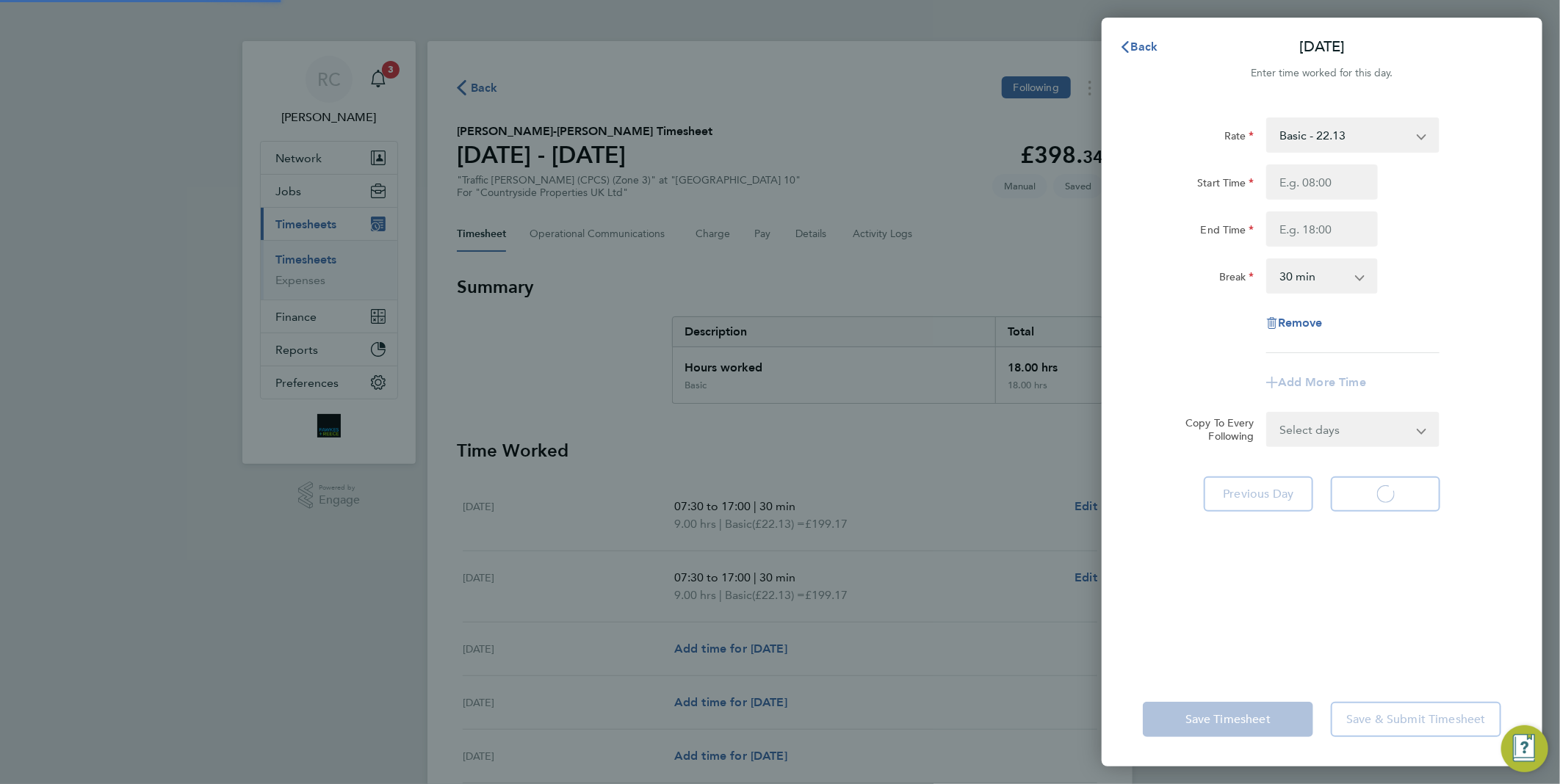
select select "30"
click at [1318, 178] on input "Start Time" at bounding box center [1322, 182] width 112 height 36
type input "07:30"
type input "17:00"
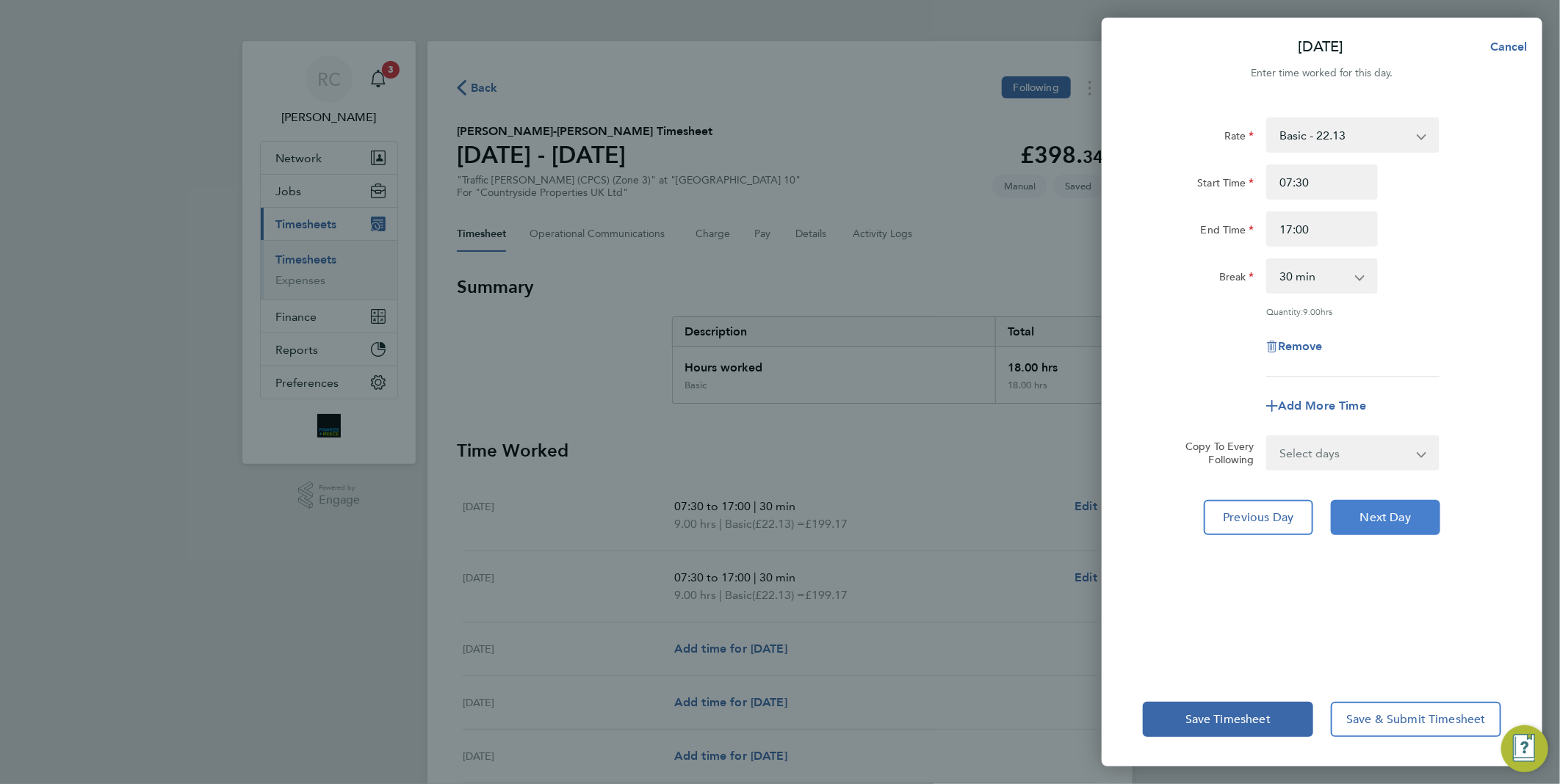
click at [1381, 511] on span "Next Day" at bounding box center [1386, 518] width 50 height 15
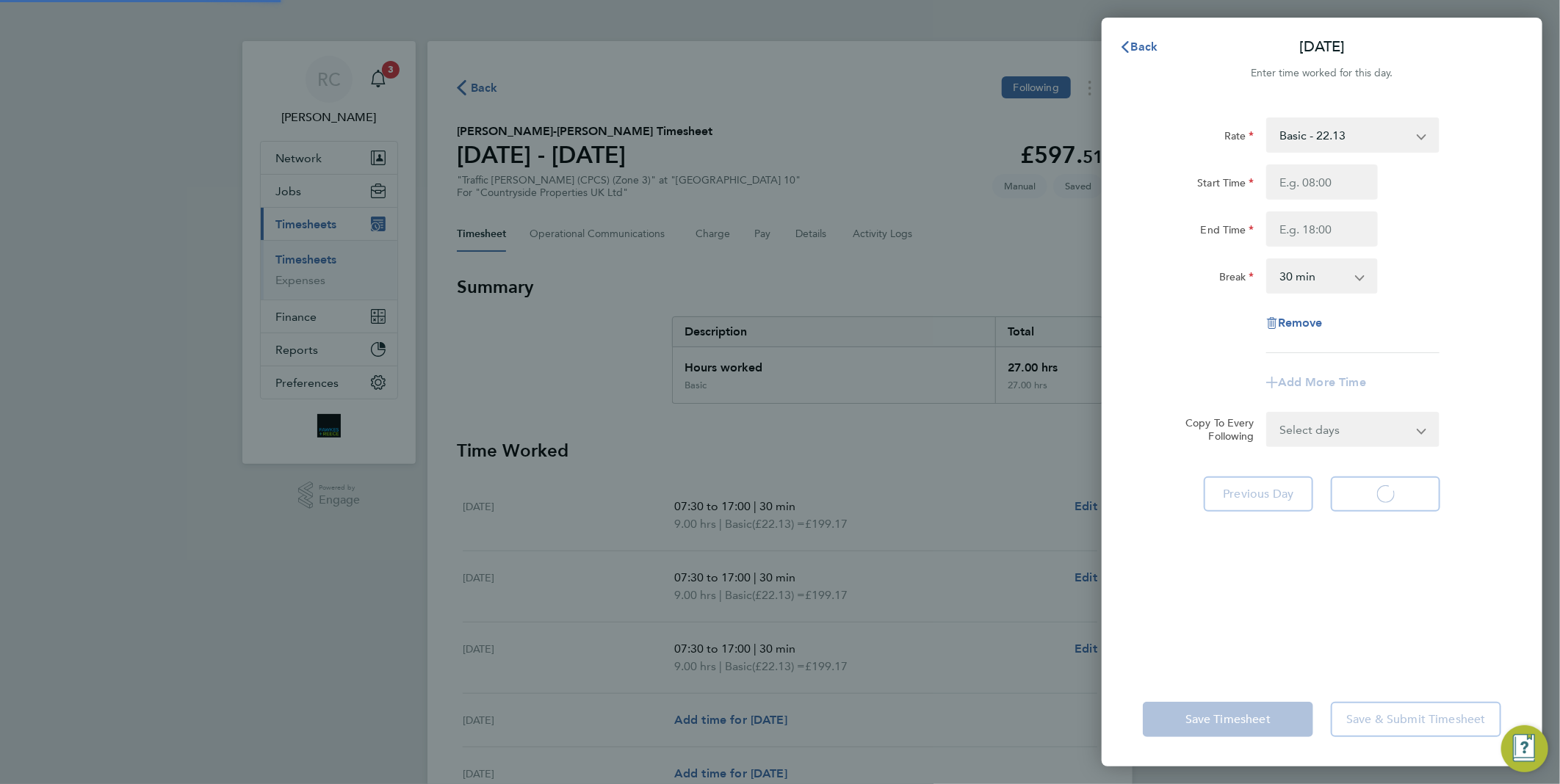
select select "30"
click at [1307, 187] on input "Start Time" at bounding box center [1322, 182] width 112 height 36
type input "07:30"
type input "17:00"
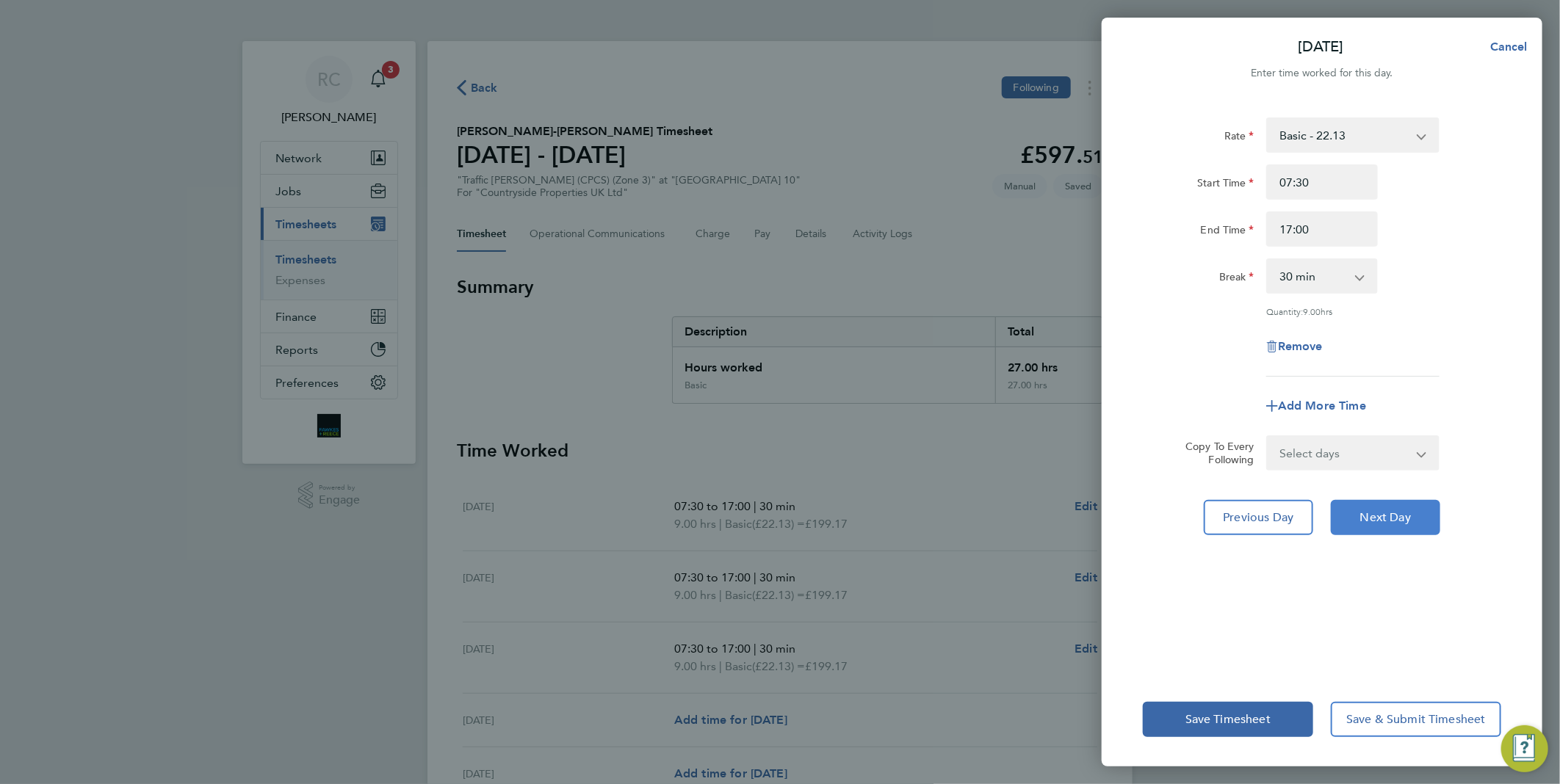
click at [1385, 527] on button "Next Day" at bounding box center [1386, 518] width 110 height 36
select select "30"
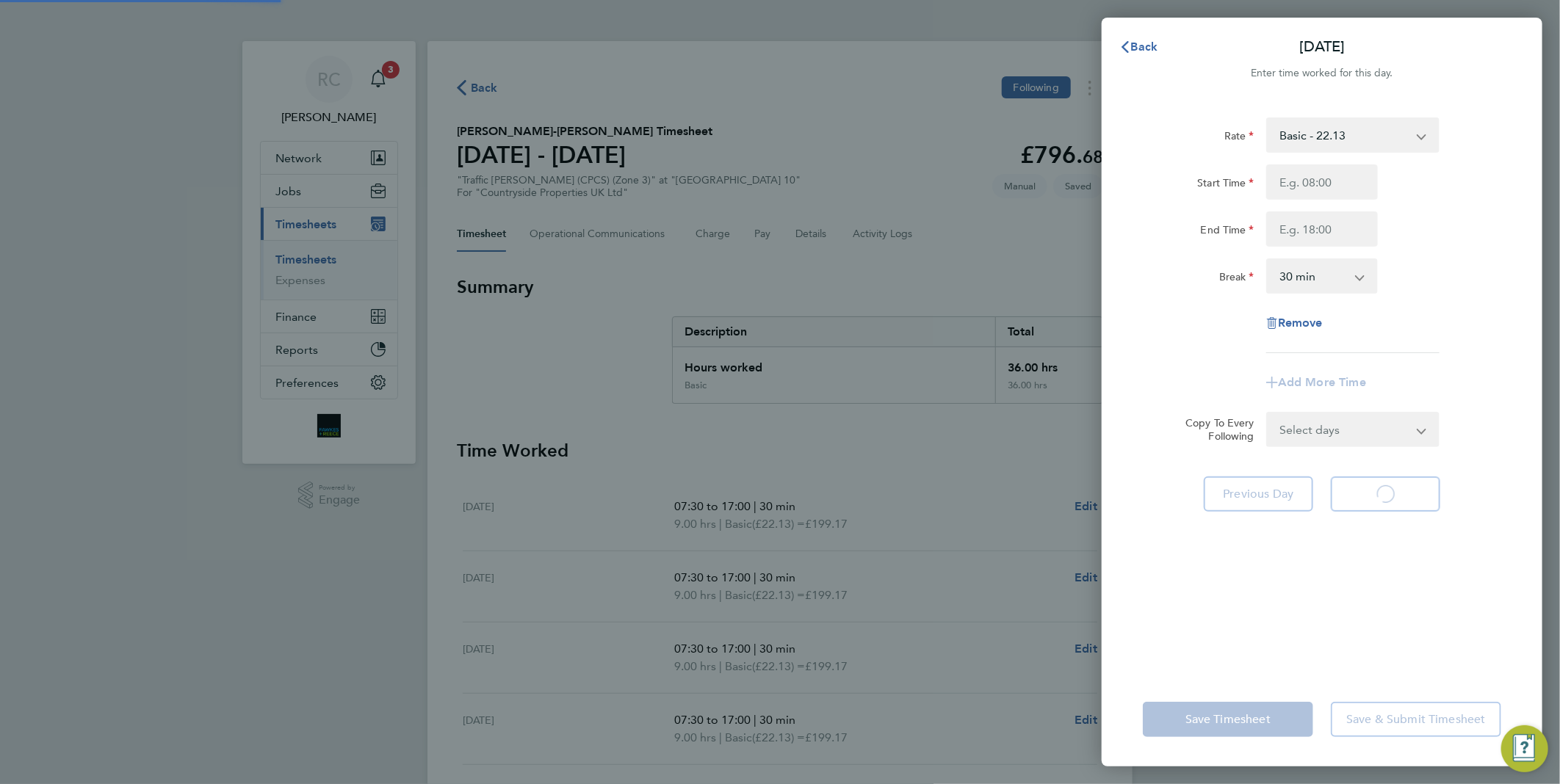
select select "30"
drag, startPoint x: 1319, startPoint y: 182, endPoint x: 1325, endPoint y: 193, distance: 12.5
click at [1319, 182] on input "Start Time" at bounding box center [1322, 182] width 112 height 36
type input "07:30"
type input "17:00"
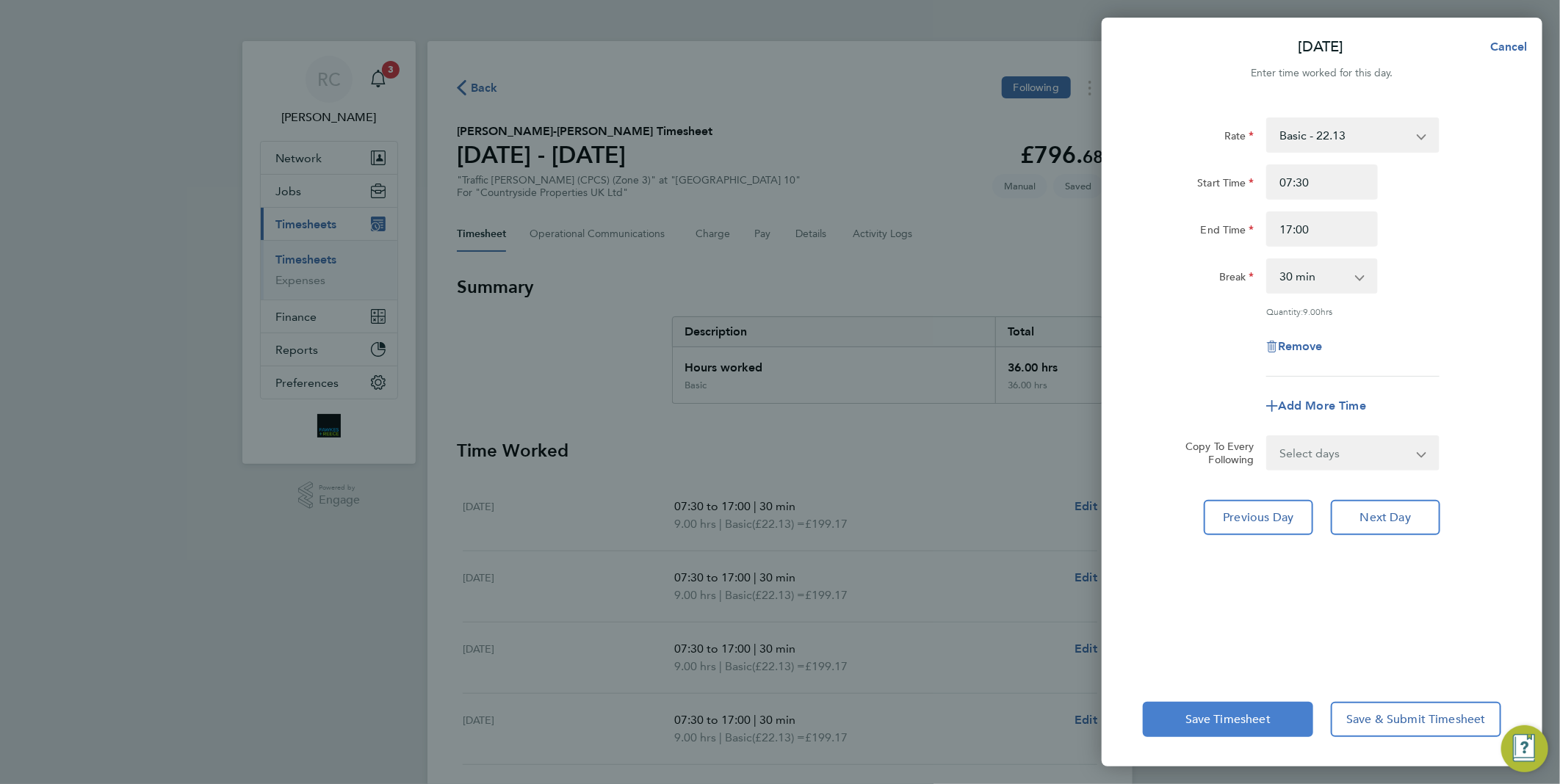
click at [1240, 730] on button "Save Timesheet" at bounding box center [1228, 720] width 171 height 36
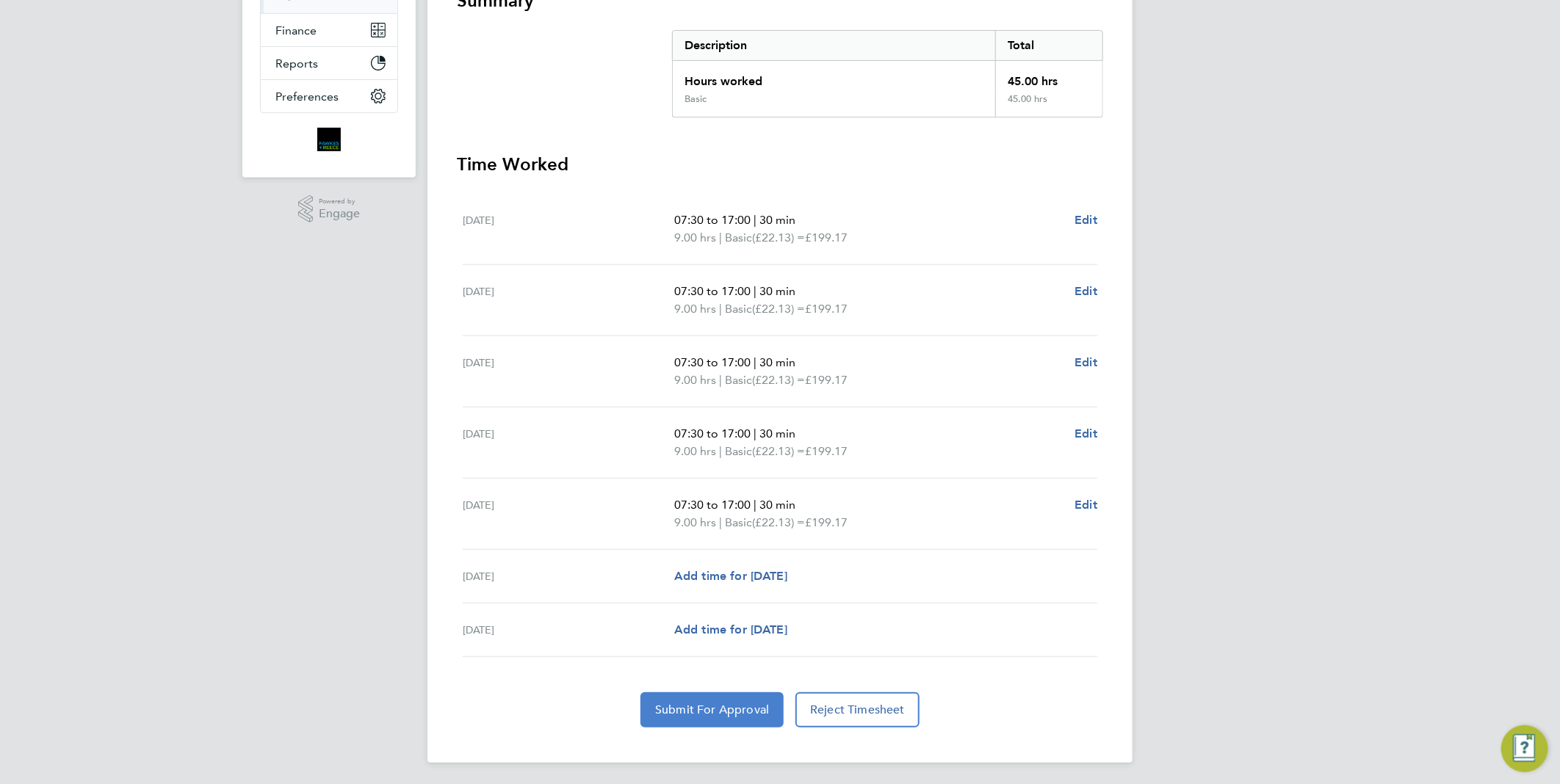
click at [753, 705] on span "Submit For Approval" at bounding box center [713, 710] width 114 height 15
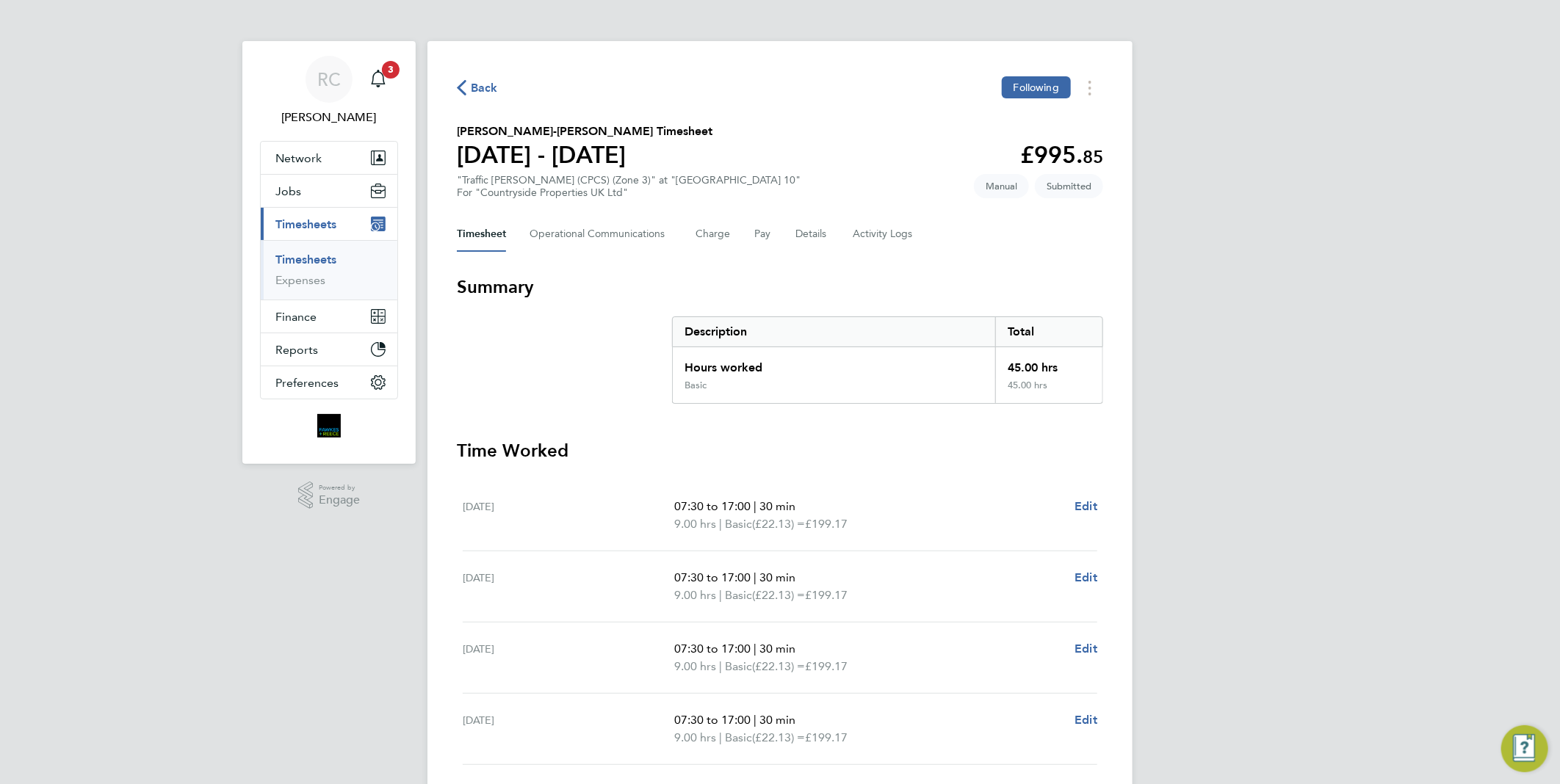
click at [482, 84] on span "Back" at bounding box center [484, 88] width 27 height 18
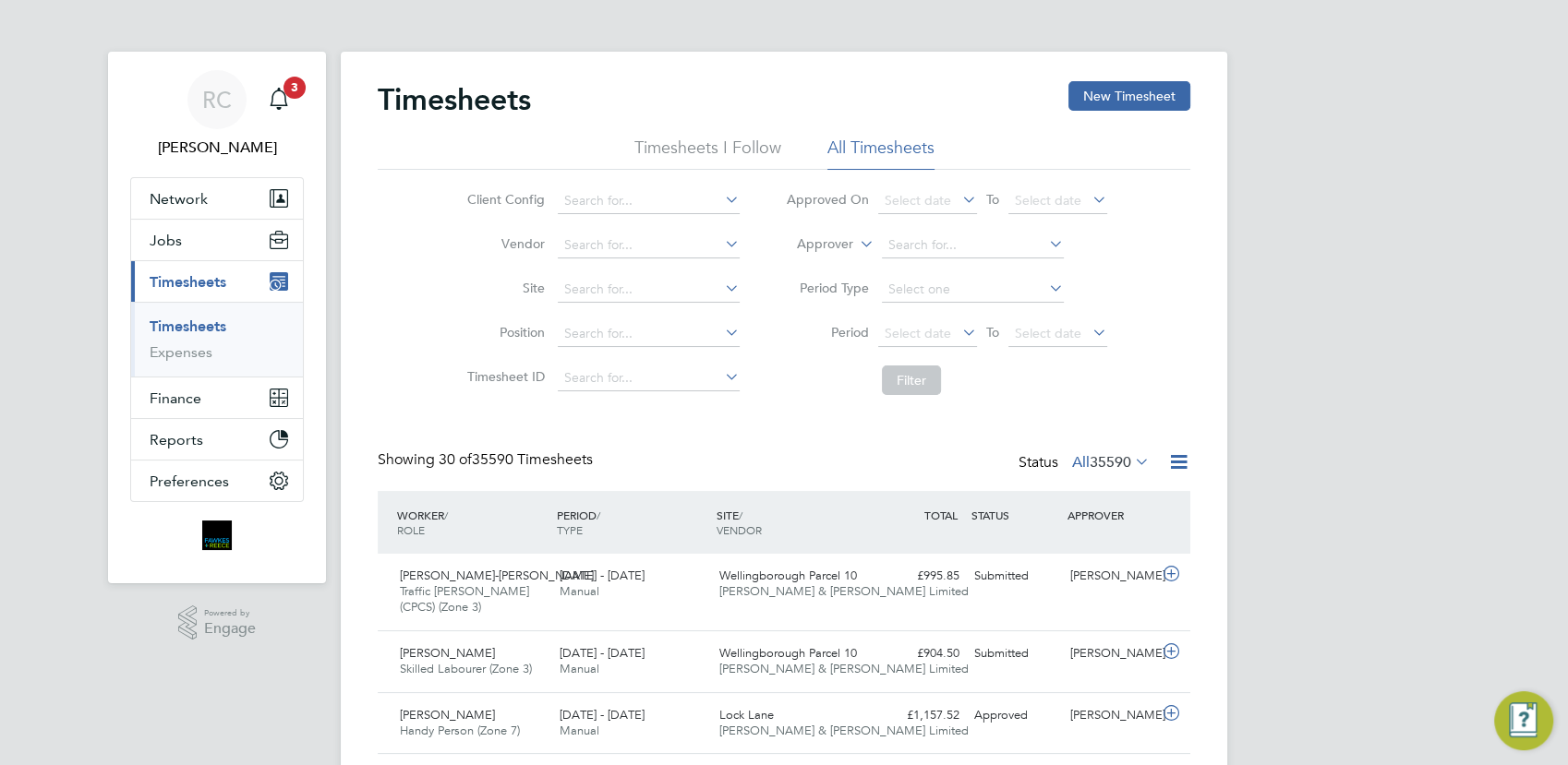
scroll to position [47, 159]
